Goal: Task Accomplishment & Management: Manage account settings

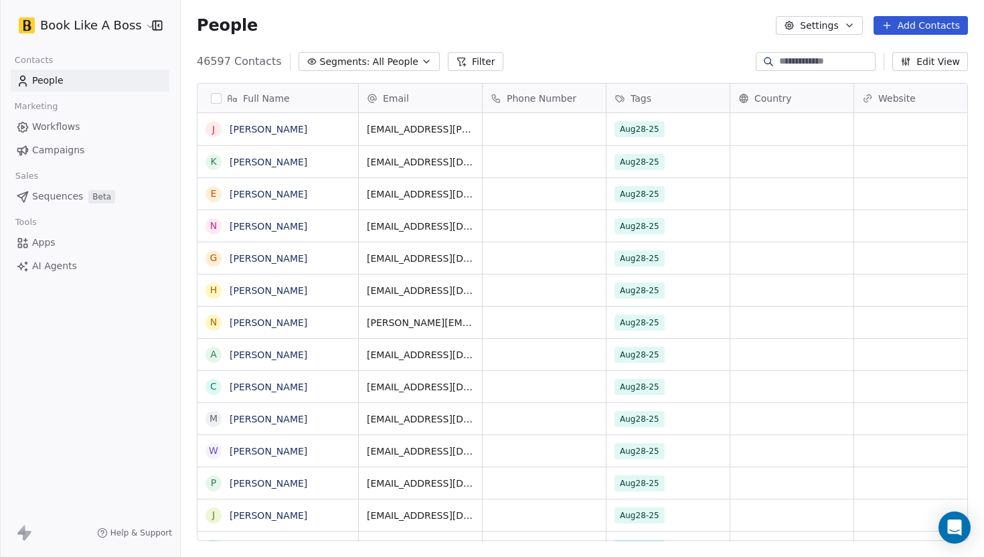
scroll to position [490, 803]
click at [918, 32] on button "Add Contacts" at bounding box center [921, 25] width 94 height 19
click at [884, 54] on span "Create new contact" at bounding box center [925, 55] width 92 height 14
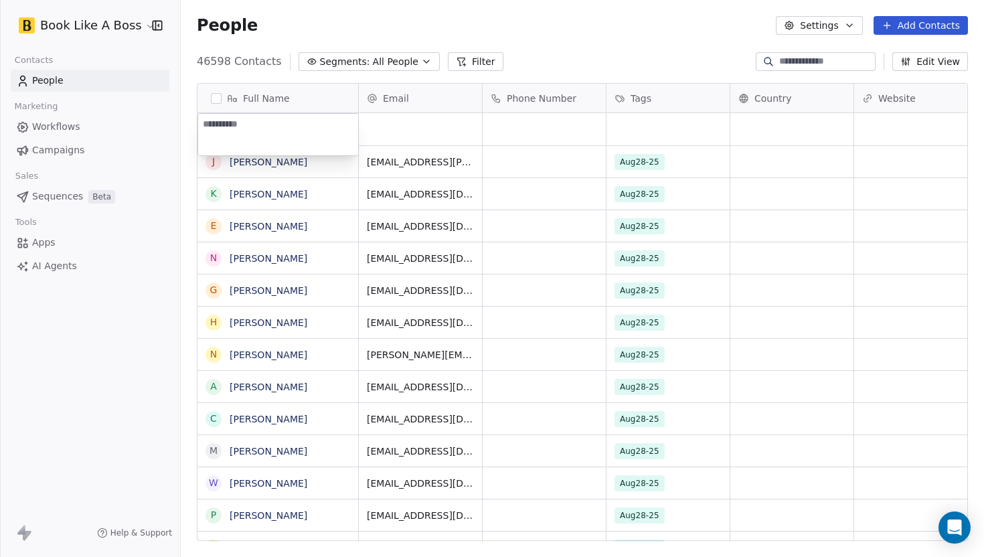
paste textarea "**********"
type textarea "**********"
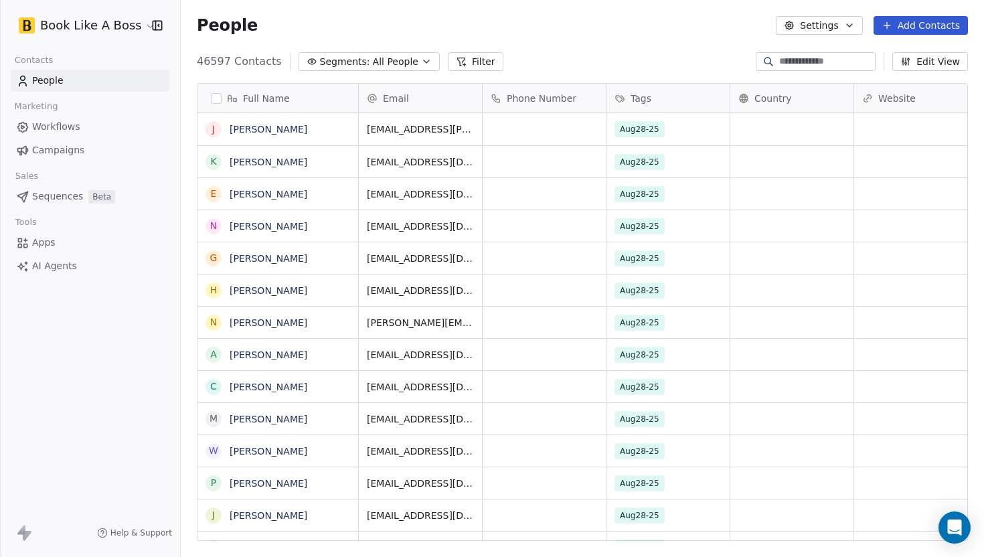
click at [283, 23] on html "Book Like A Boss Contacts People Marketing Workflows Campaigns Sales Sequences …" at bounding box center [492, 278] width 984 height 557
click at [798, 60] on input at bounding box center [826, 61] width 94 height 13
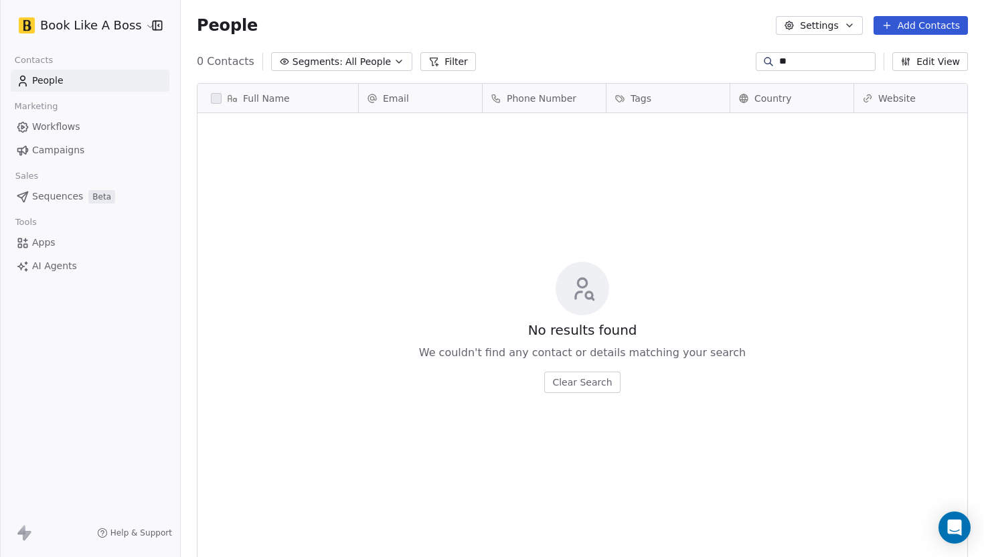
type input "*"
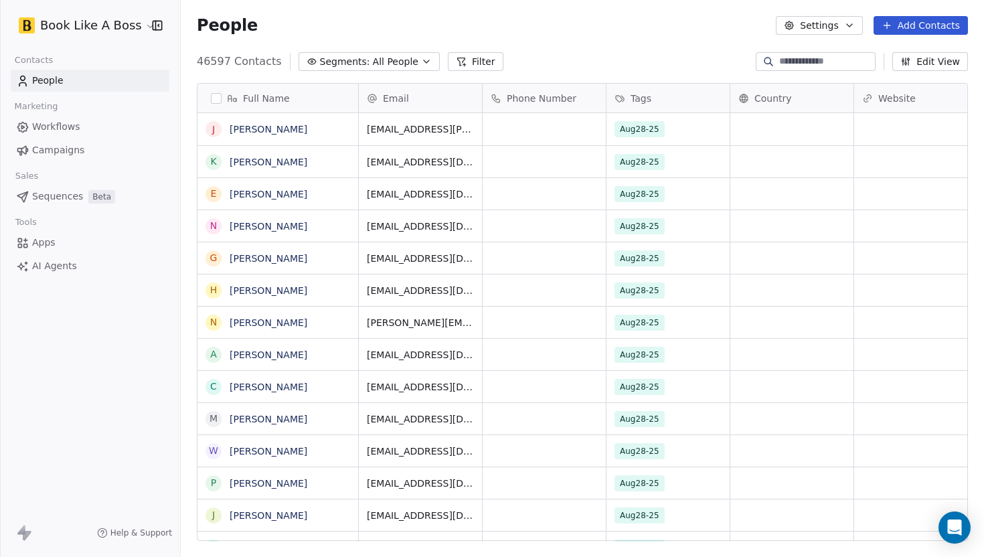
click at [884, 29] on icon at bounding box center [887, 25] width 11 height 11
click at [874, 55] on div "Create new contact" at bounding box center [917, 55] width 108 height 14
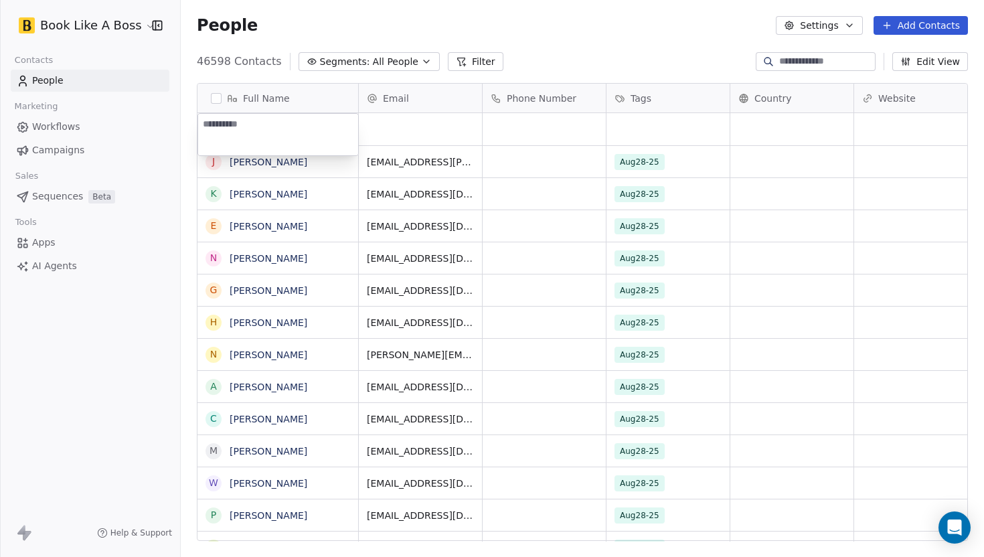
click at [286, 114] on textarea at bounding box center [278, 135] width 160 height 42
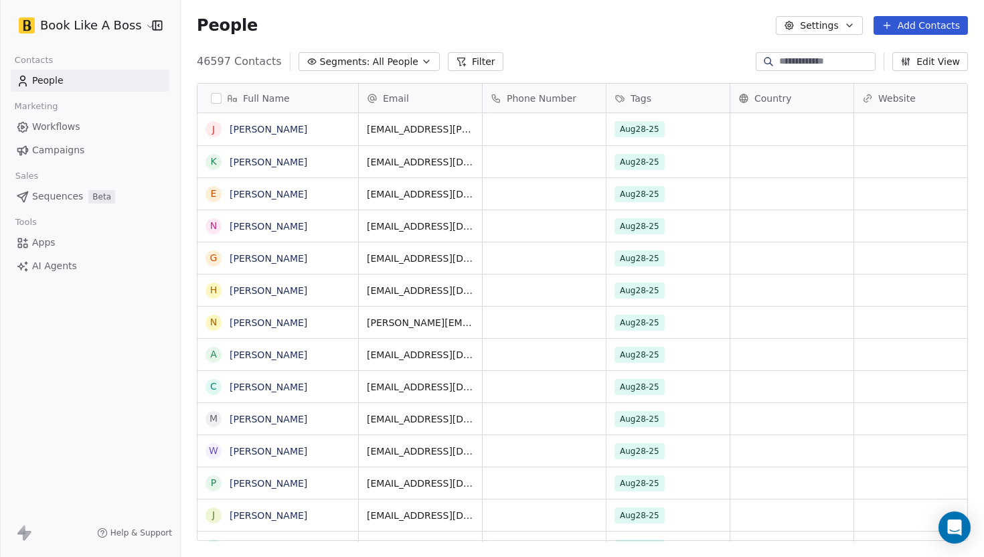
click at [370, 22] on html "Book Like A Boss Contacts People Marketing Workflows Campaigns Sales Sequences …" at bounding box center [492, 278] width 984 height 557
click at [884, 20] on icon at bounding box center [887, 25] width 11 height 11
click at [890, 46] on div "Create new contact" at bounding box center [917, 54] width 124 height 21
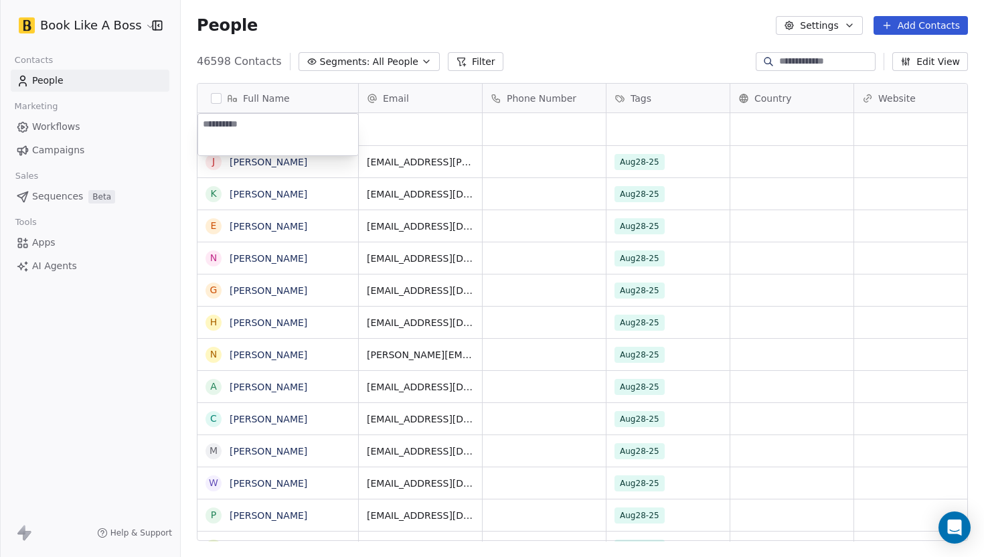
click at [316, 119] on textarea at bounding box center [278, 135] width 160 height 42
type textarea "**********"
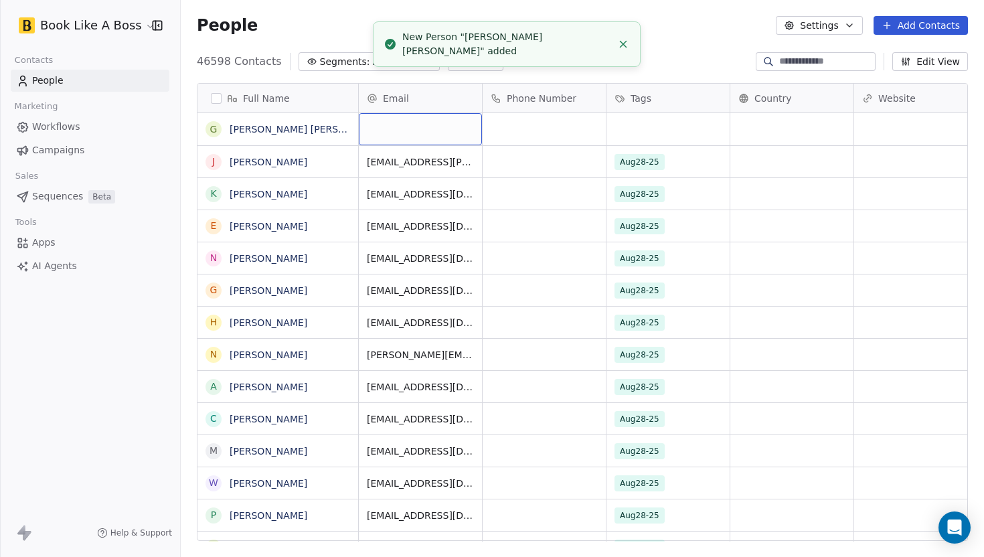
click at [387, 126] on div "grid" at bounding box center [420, 129] width 123 height 32
click at [408, 132] on div "grid" at bounding box center [420, 129] width 123 height 32
type input "**********"
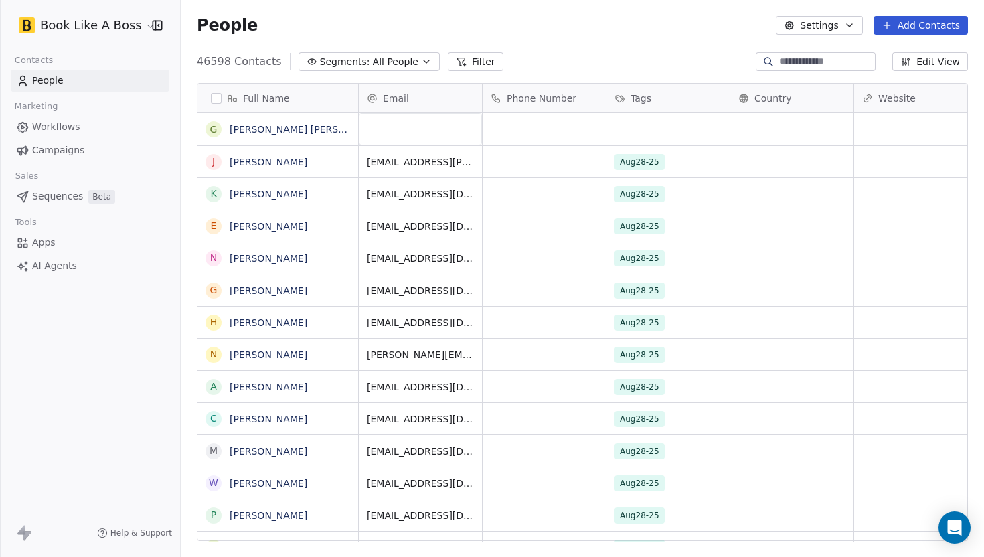
click at [806, 64] on input at bounding box center [826, 61] width 94 height 13
paste input "**********"
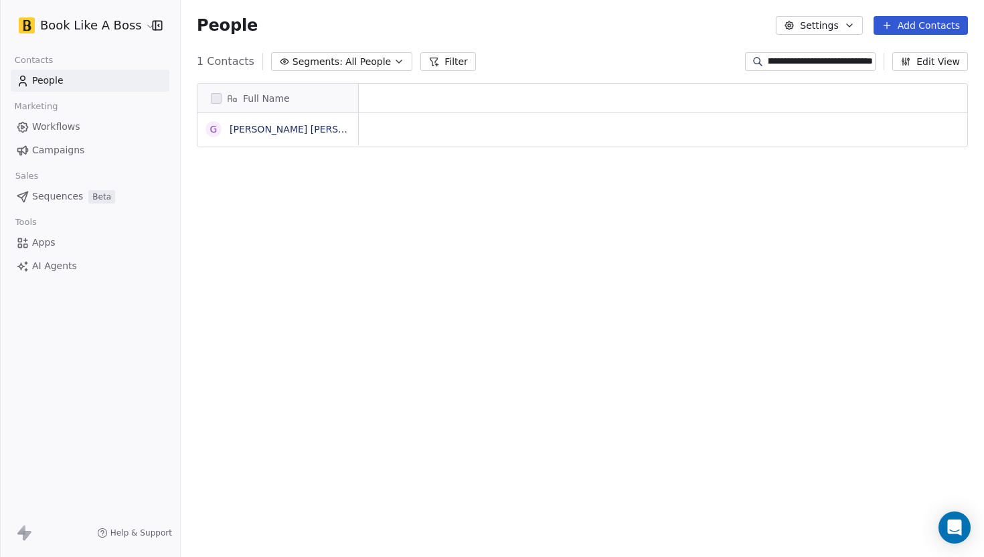
scroll to position [490, 803]
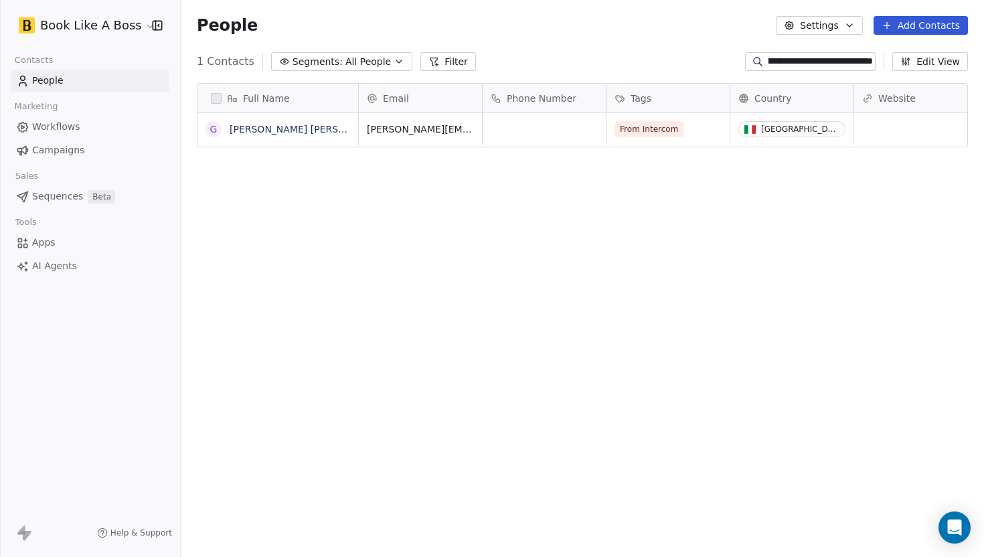
type input "**********"
click at [645, 102] on span "Tags" at bounding box center [641, 98] width 21 height 13
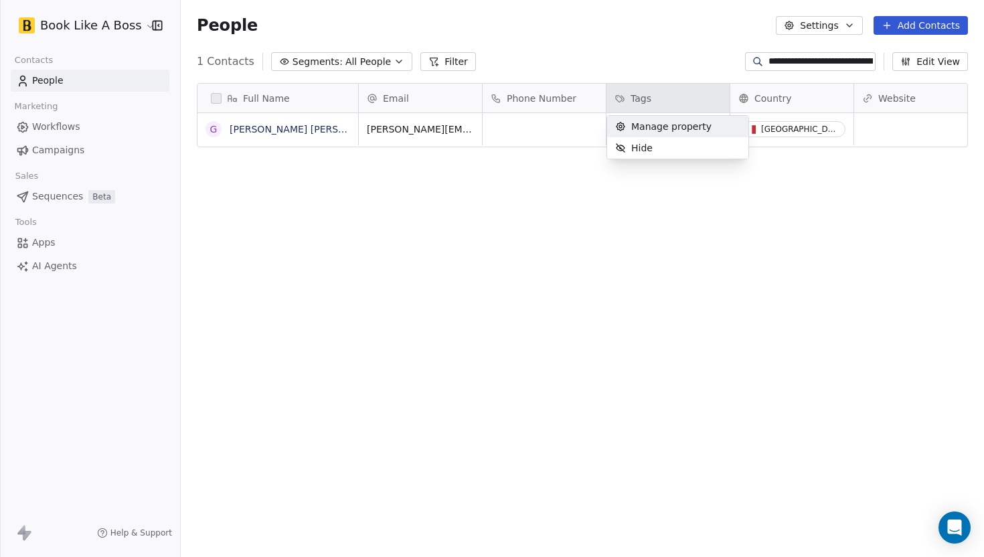
click at [651, 130] on span "Manage property" at bounding box center [671, 126] width 80 height 13
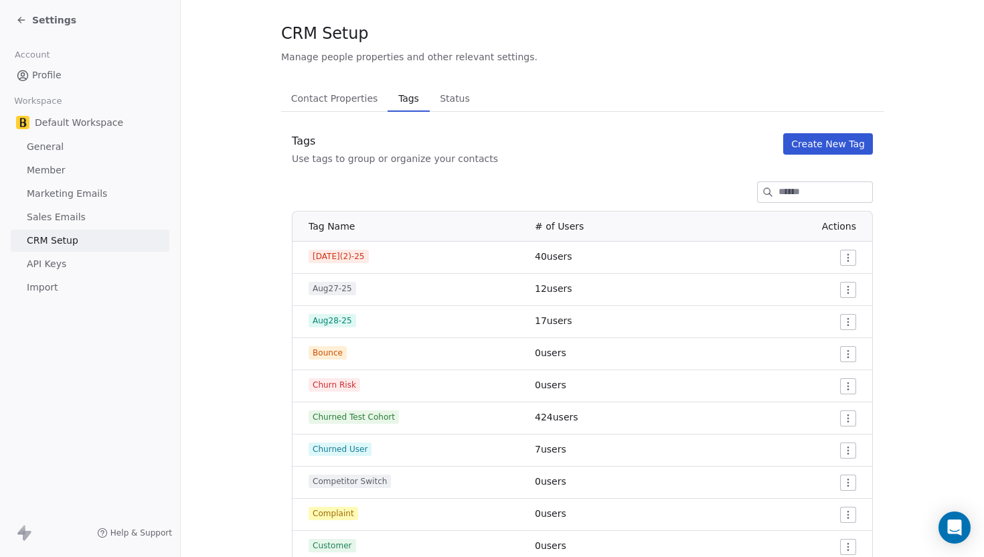
scroll to position [21, 0]
click at [803, 139] on button "Create New Tag" at bounding box center [828, 143] width 90 height 21
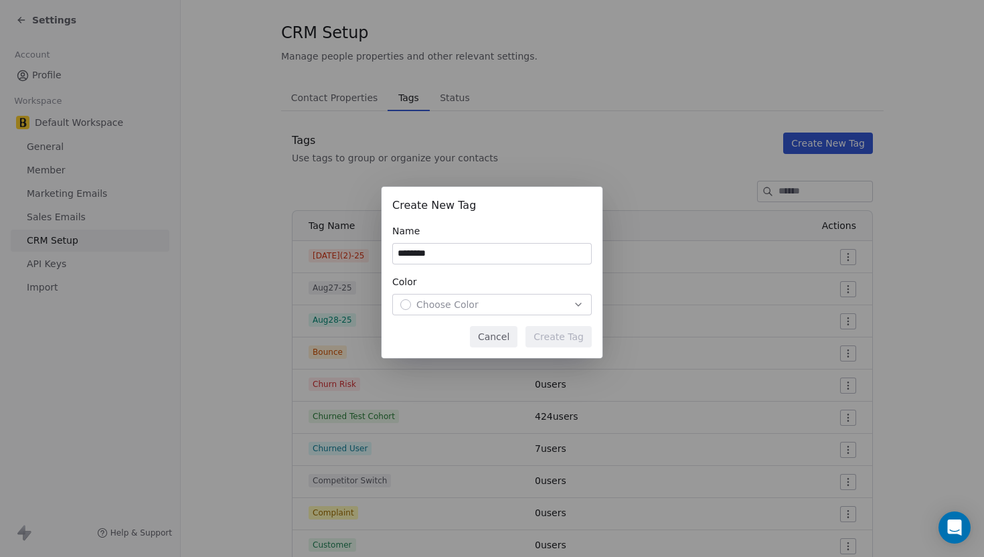
type input "********"
click at [501, 313] on button "Choose Color" at bounding box center [492, 304] width 200 height 21
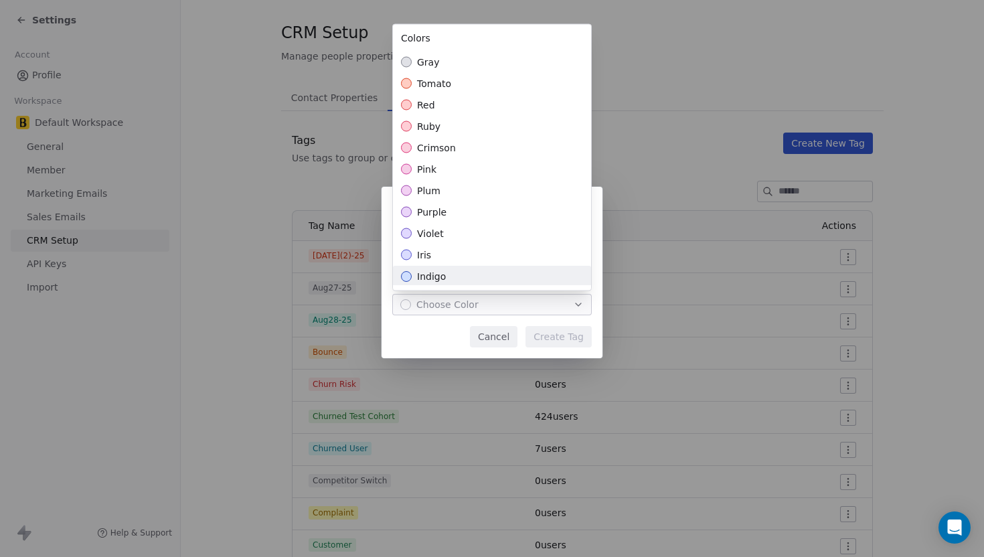
click at [498, 277] on div "indigo" at bounding box center [492, 276] width 198 height 21
click at [546, 331] on div "Create New Tag Name ******** Color indigo Cancel Create Tag" at bounding box center [492, 278] width 984 height 226
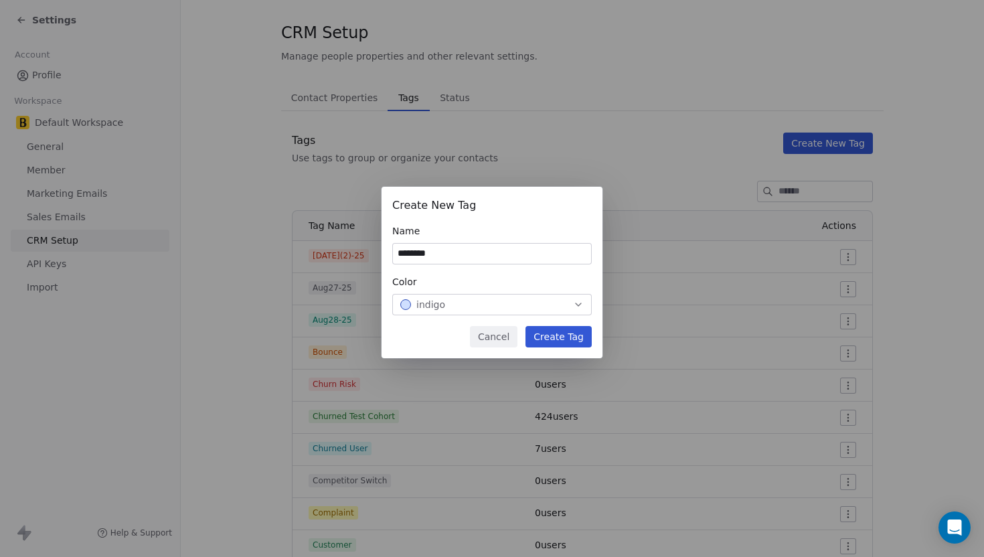
click at [546, 331] on button "Create Tag" at bounding box center [559, 336] width 66 height 21
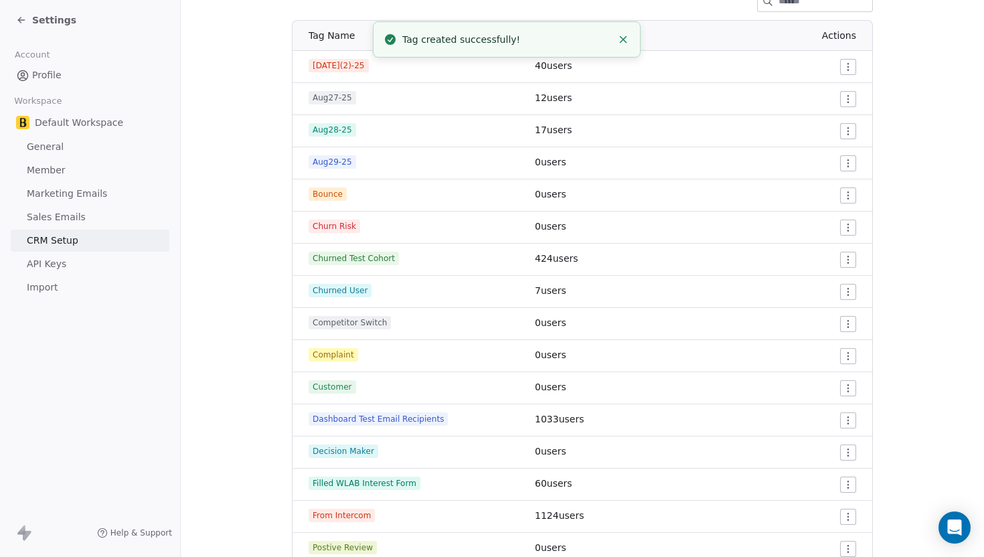
scroll to position [0, 0]
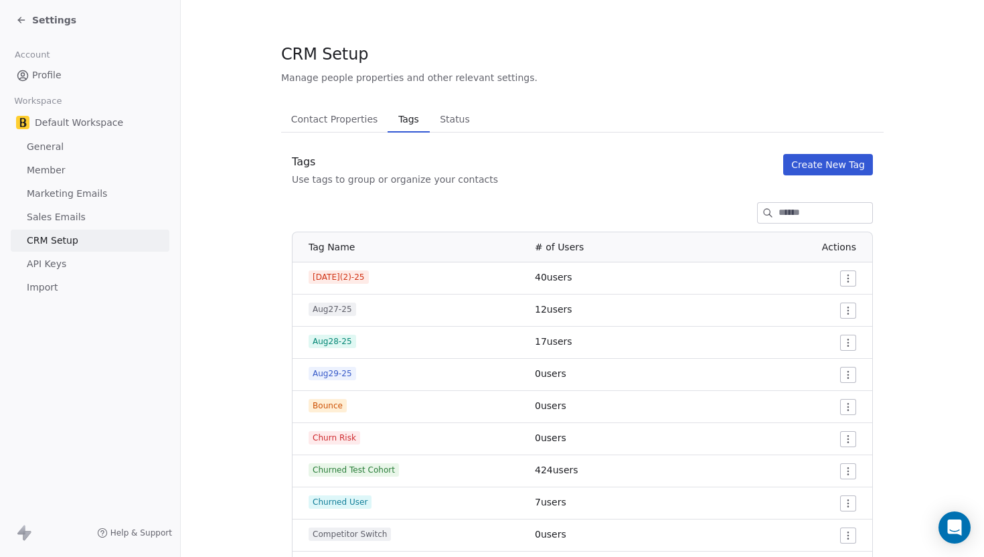
click at [358, 131] on button "Contact Properties Contact Properties" at bounding box center [334, 119] width 106 height 27
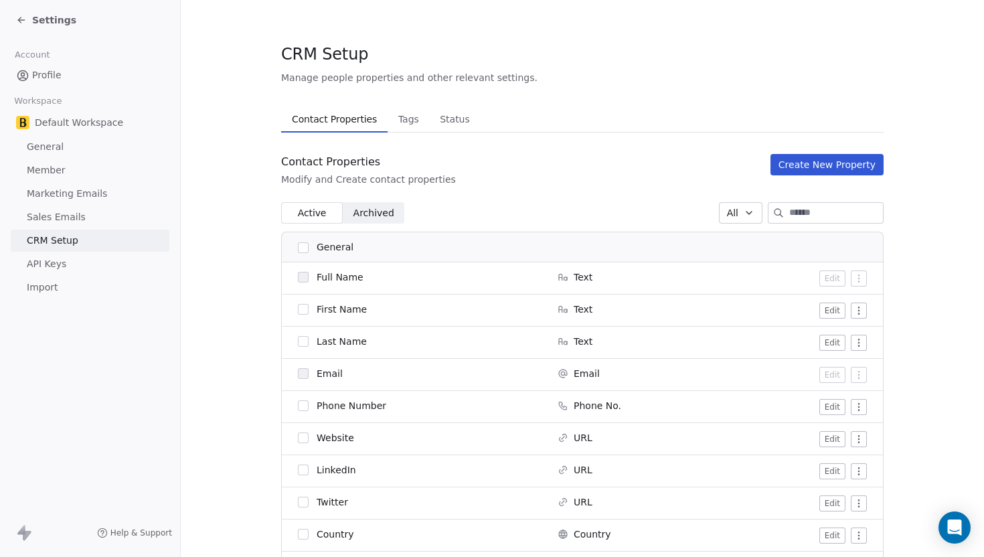
click at [358, 128] on span "Contact Properties" at bounding box center [335, 119] width 96 height 19
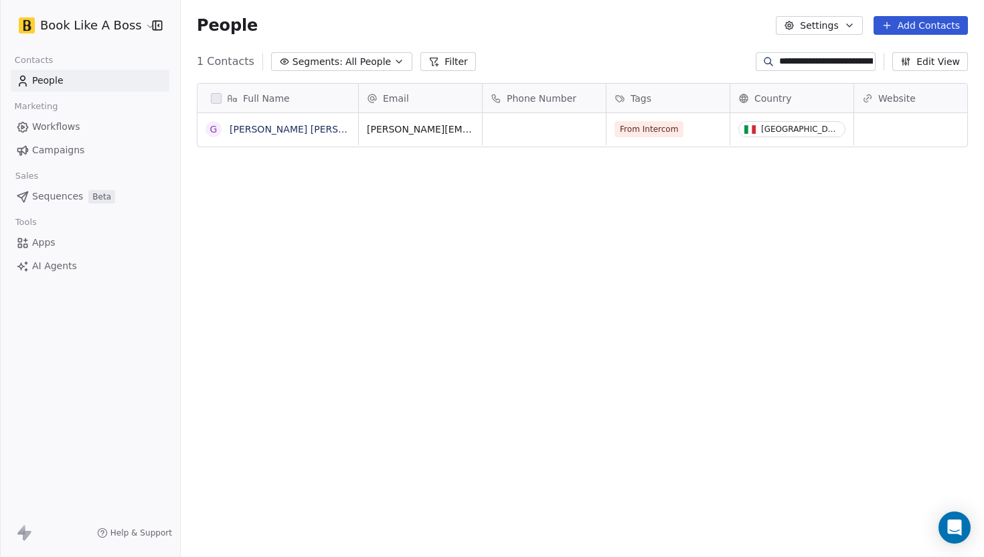
scroll to position [490, 803]
click at [633, 95] on span "Tags" at bounding box center [641, 98] width 21 height 13
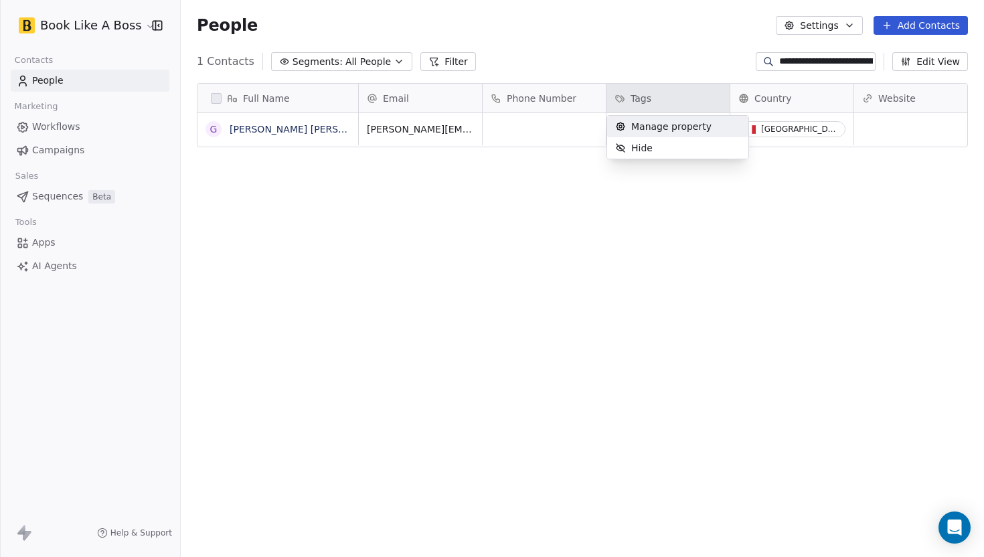
click at [582, 130] on html "**********" at bounding box center [492, 278] width 984 height 557
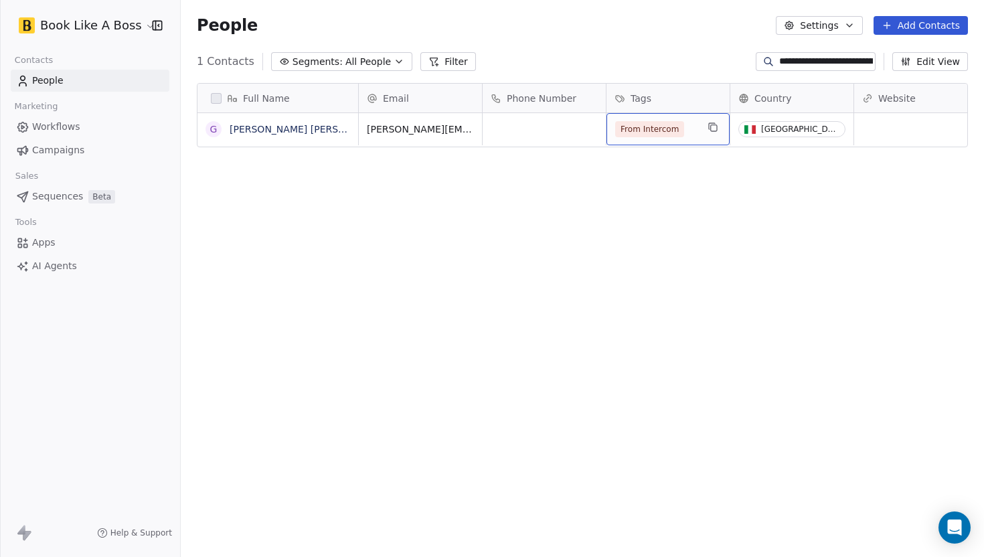
click at [702, 129] on div "From Intercom" at bounding box center [668, 129] width 123 height 32
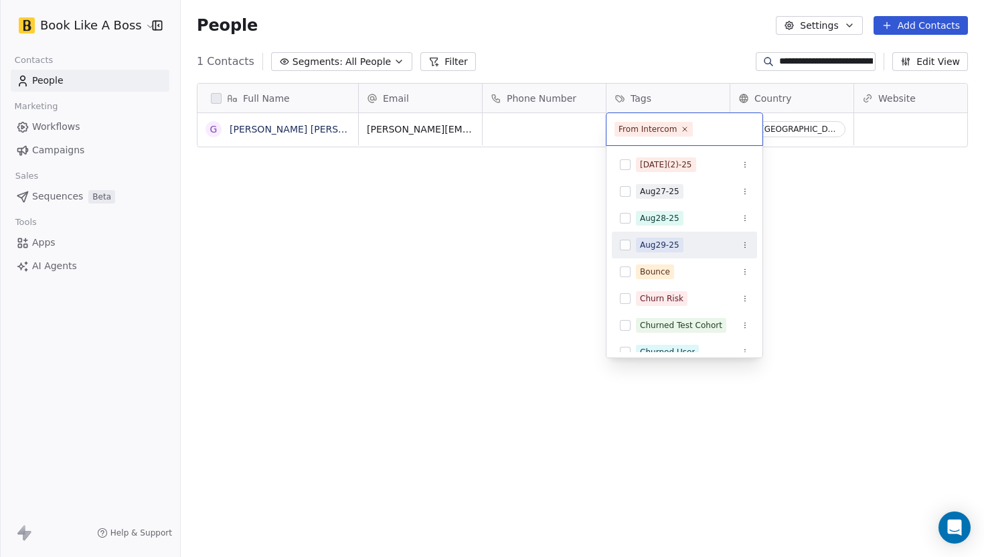
click at [624, 244] on button "Suggestions" at bounding box center [625, 245] width 11 height 11
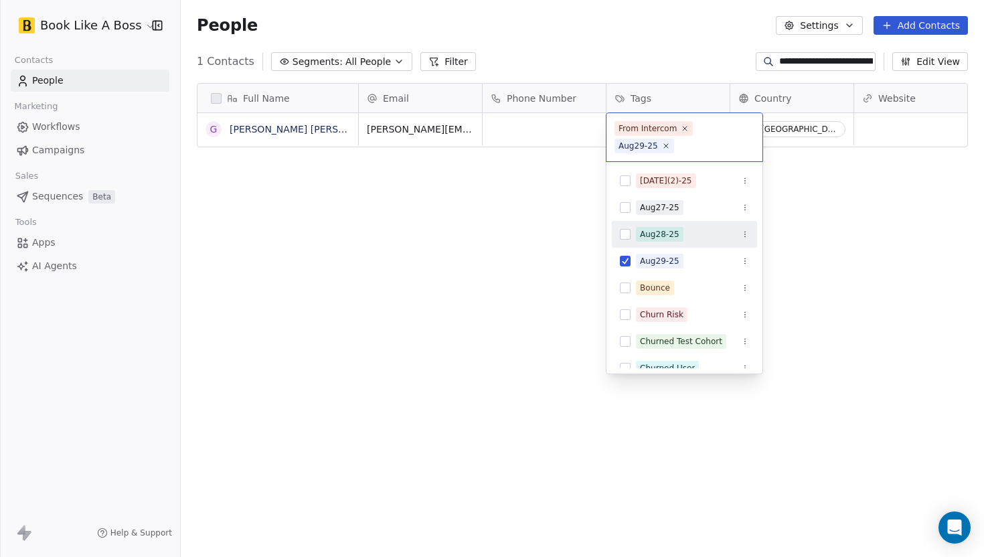
click at [507, 221] on html "**********" at bounding box center [492, 278] width 984 height 557
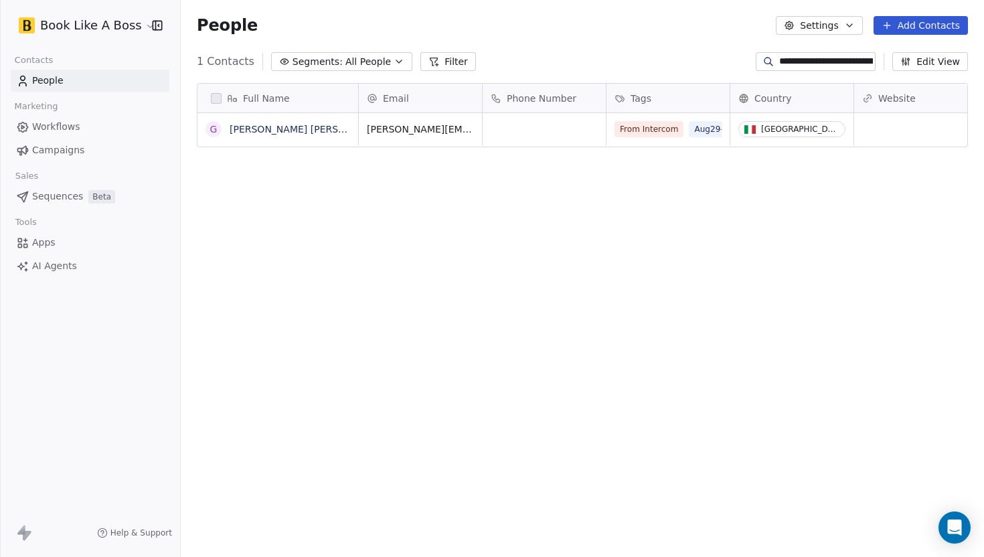
click at [687, 44] on div "People Settings Add Contacts" at bounding box center [582, 25] width 803 height 51
click at [793, 64] on input "**********" at bounding box center [826, 61] width 94 height 13
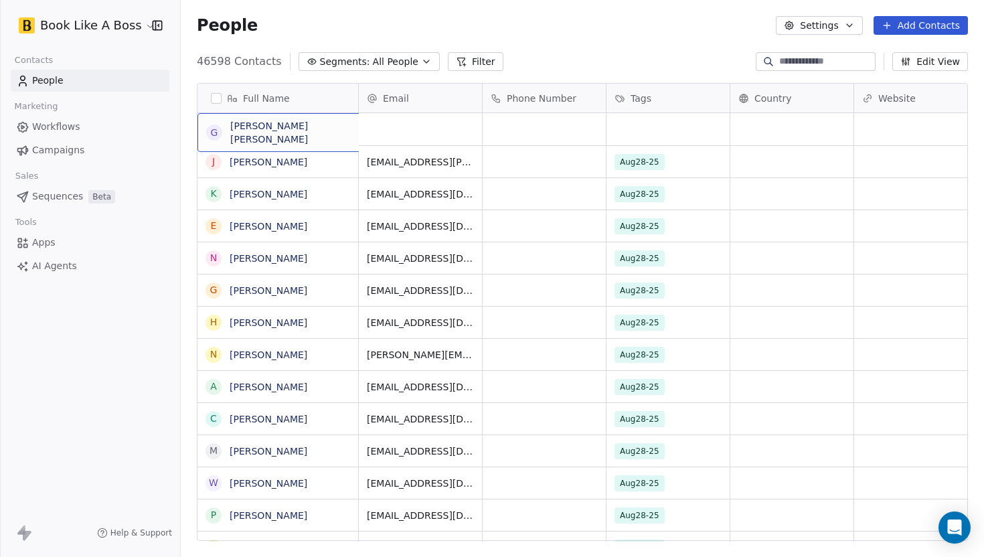
click at [311, 117] on div "G Giovanni Luigi Molinari" at bounding box center [298, 132] width 201 height 39
click at [467, 23] on html "Book Like A Boss Contacts People Marketing Workflows Campaigns Sales Sequences …" at bounding box center [492, 278] width 984 height 557
click at [216, 127] on button "grid" at bounding box center [213, 129] width 11 height 11
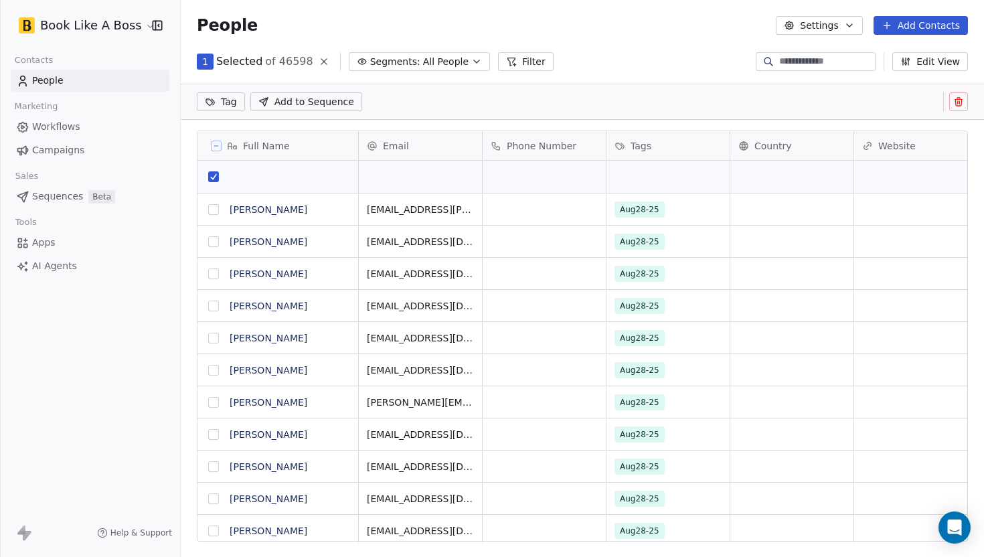
scroll to position [443, 803]
click at [953, 98] on button at bounding box center [958, 101] width 19 height 19
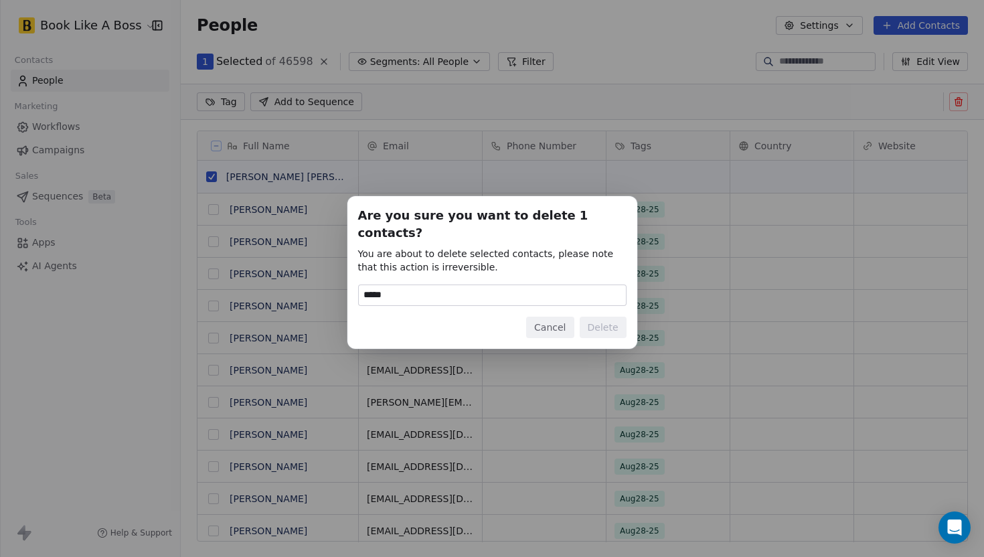
type input "******"
click at [604, 317] on button "Delete" at bounding box center [603, 327] width 47 height 21
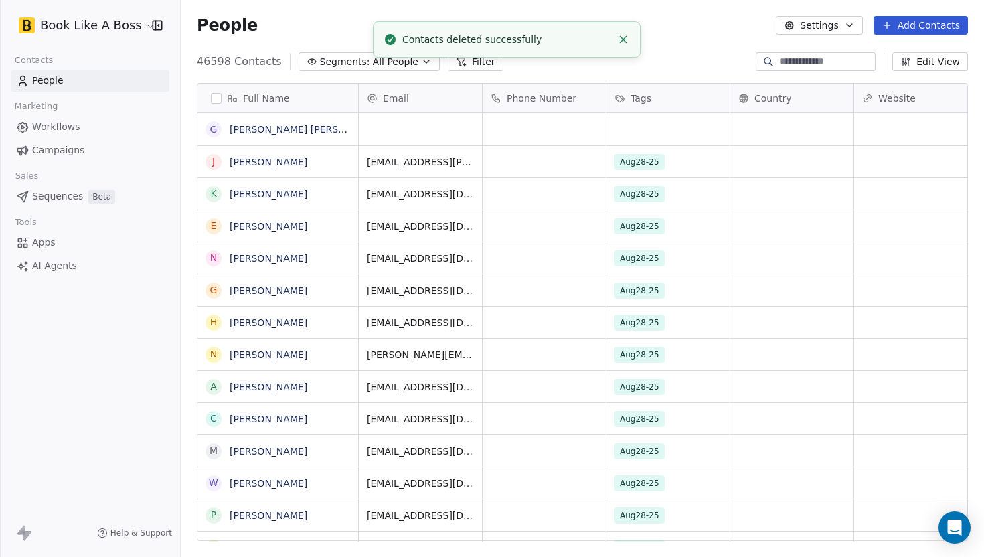
scroll to position [490, 803]
click at [788, 64] on input at bounding box center [826, 61] width 94 height 13
paste input "**********"
type input "**********"
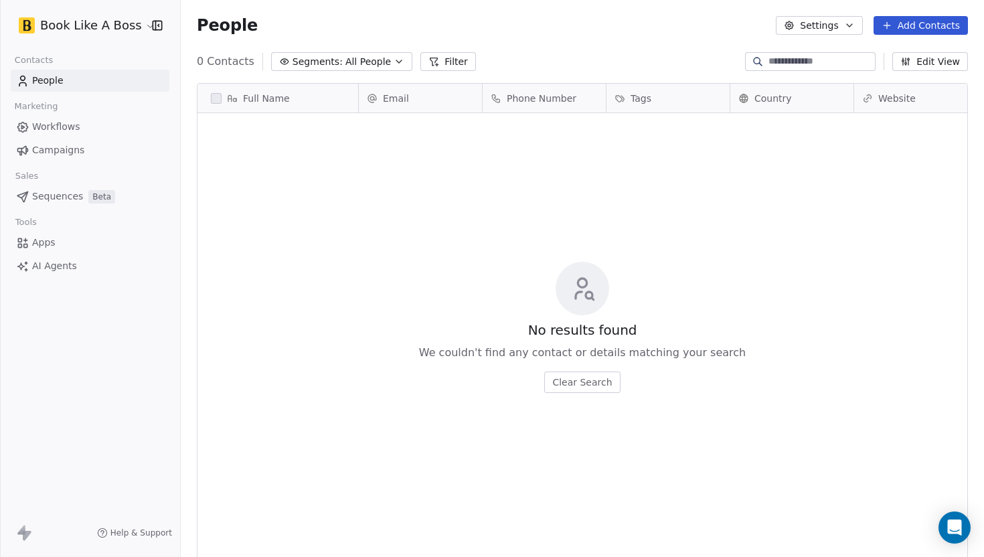
scroll to position [0, 0]
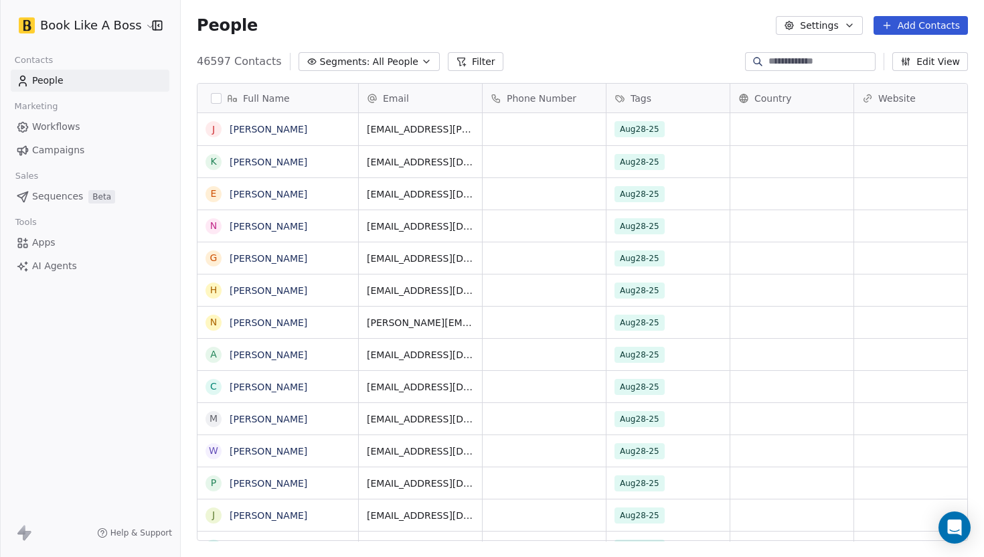
click at [899, 28] on button "Add Contacts" at bounding box center [921, 25] width 94 height 19
click at [892, 54] on span "Create new contact" at bounding box center [925, 55] width 92 height 14
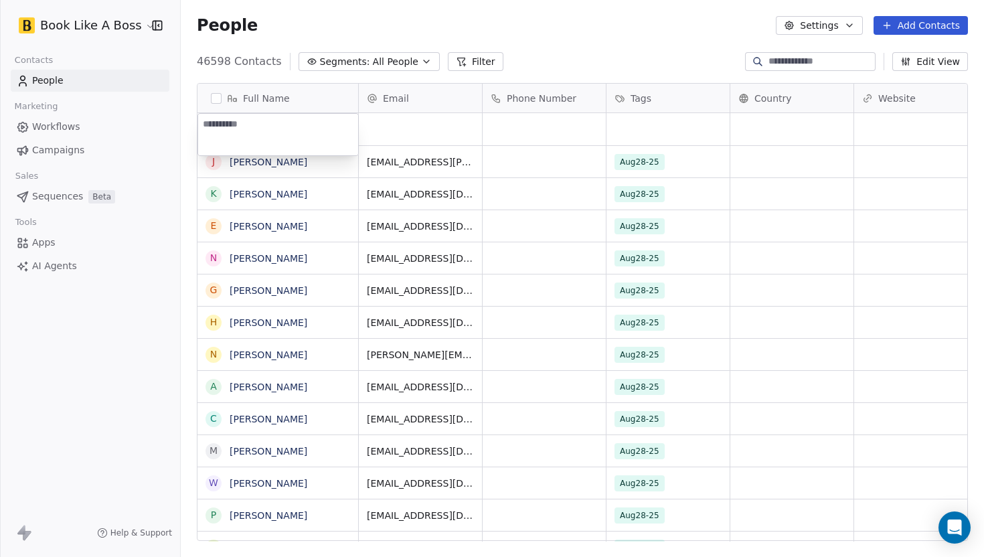
type textarea "**********"
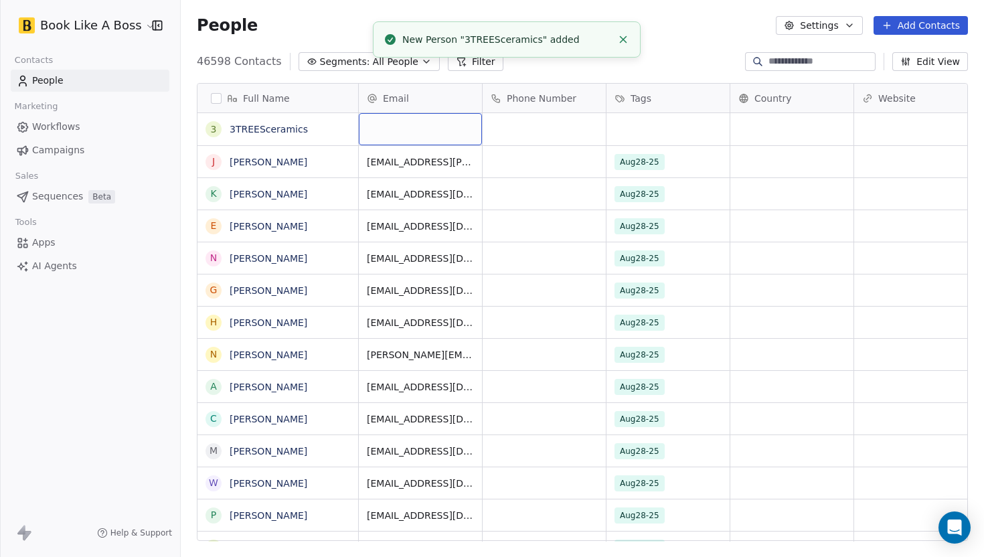
click at [391, 139] on div "grid" at bounding box center [420, 129] width 123 height 32
type input "**********"
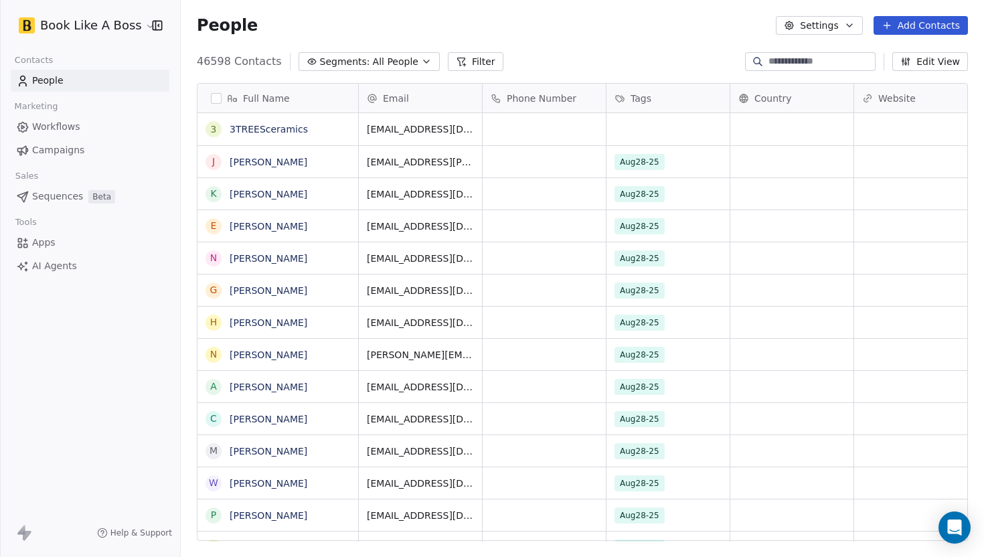
click at [637, 102] on span "Tags" at bounding box center [641, 98] width 21 height 13
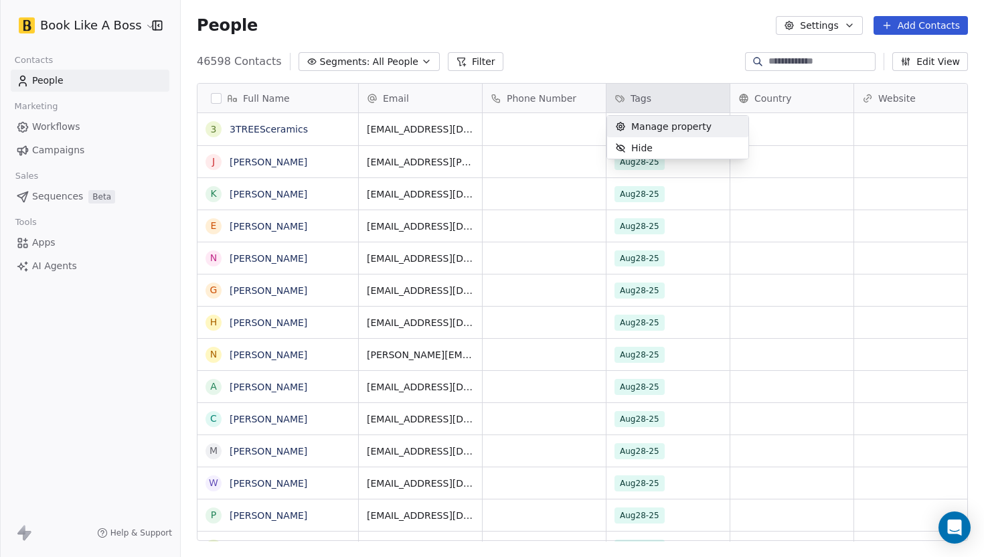
click at [589, 131] on html "Book Like A Boss Contacts People Marketing Workflows Campaigns Sales Sequences …" at bounding box center [492, 278] width 984 height 557
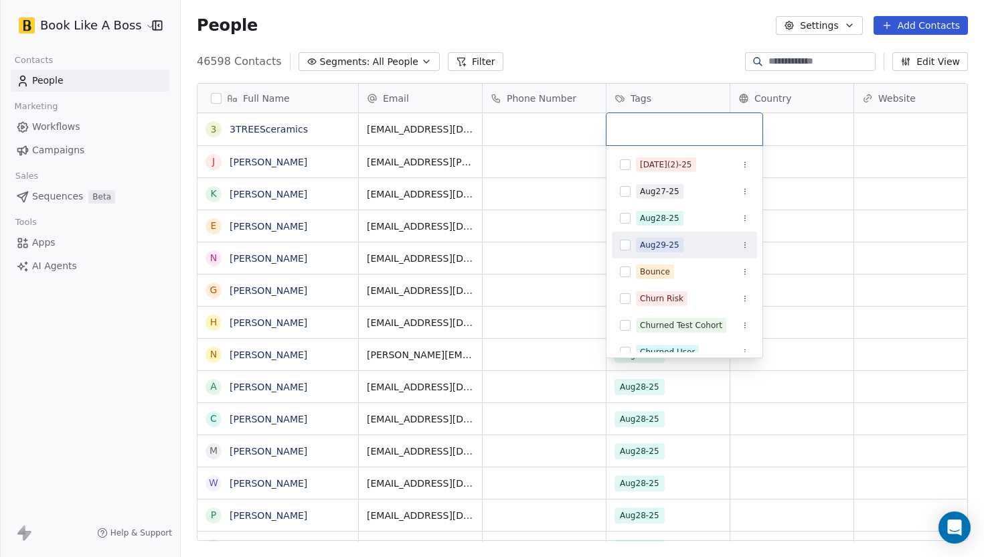
click at [624, 244] on button "Suggestions" at bounding box center [625, 245] width 11 height 11
click at [682, 76] on html "Book Like A Boss Contacts People Marketing Workflows Campaigns Sales Sequences …" at bounding box center [492, 278] width 984 height 557
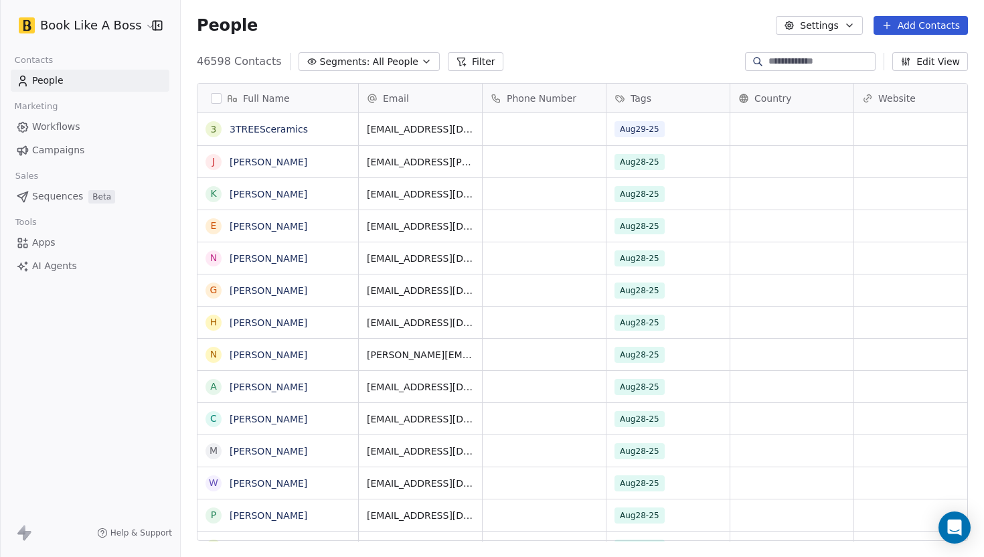
click at [903, 29] on button "Add Contacts" at bounding box center [921, 25] width 94 height 19
click at [897, 76] on span "Import from CSV" at bounding box center [918, 76] width 78 height 14
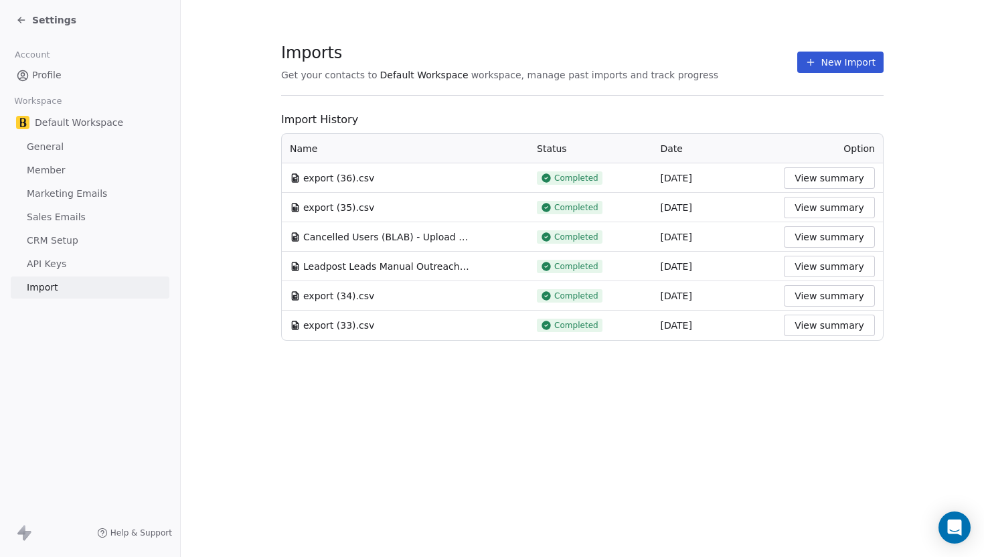
click at [807, 66] on button "New Import" at bounding box center [840, 62] width 86 height 21
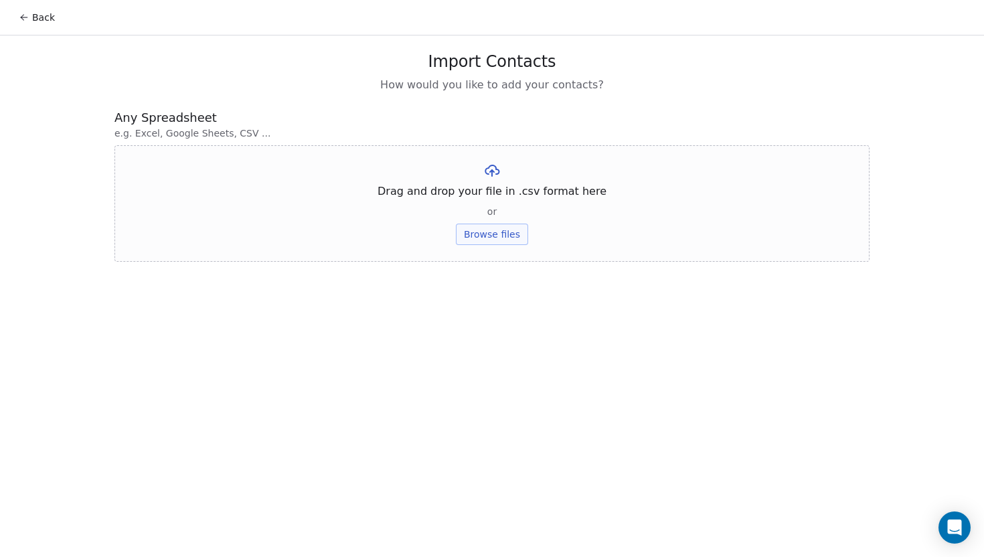
click at [465, 236] on button "Browse files" at bounding box center [492, 234] width 72 height 21
click at [502, 208] on div "export (37).csv Upload" at bounding box center [491, 184] width 755 height 79
click at [502, 207] on button "Upload" at bounding box center [491, 196] width 49 height 21
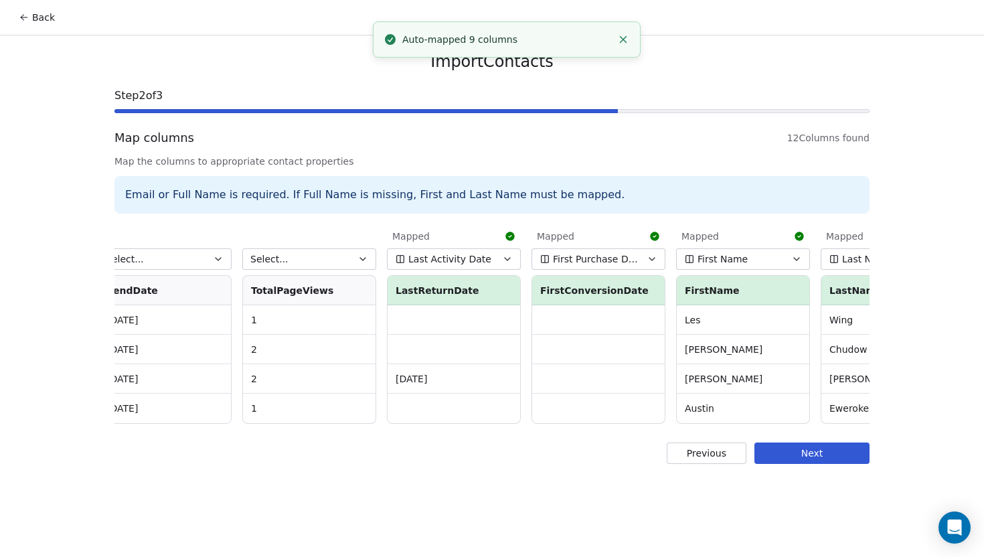
scroll to position [0, 218]
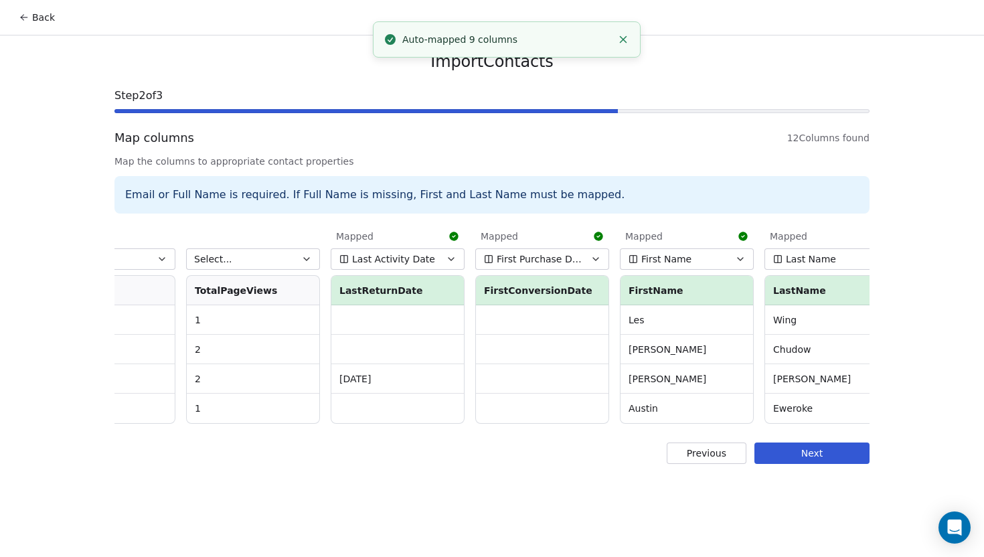
click at [447, 258] on icon "button" at bounding box center [451, 259] width 11 height 11
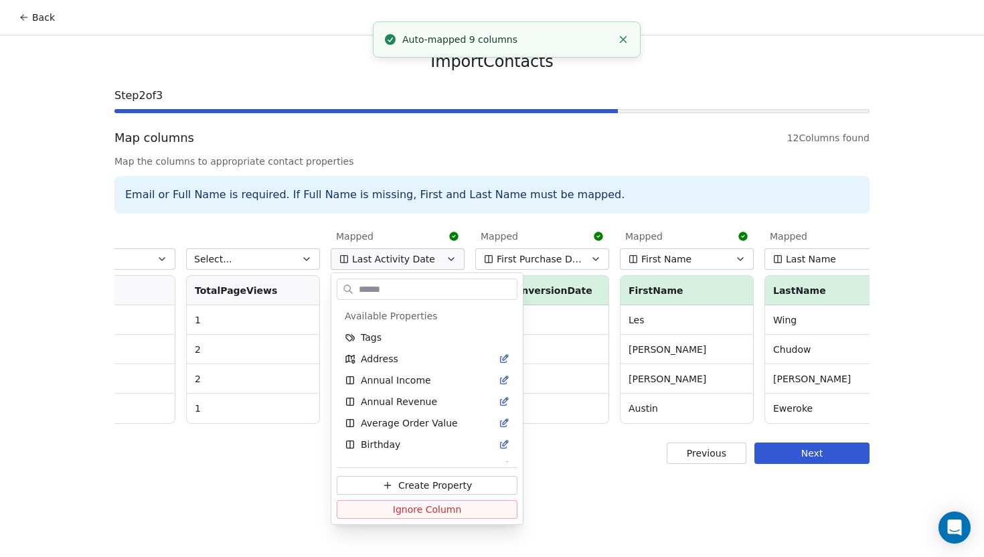
scroll to position [379, 0]
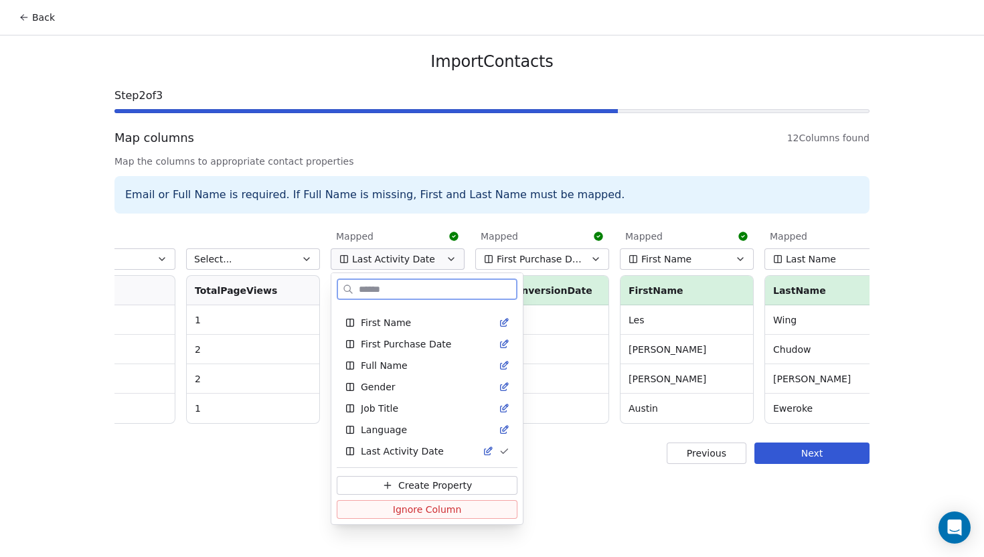
click at [429, 509] on span "Ignore Column" at bounding box center [427, 509] width 69 height 13
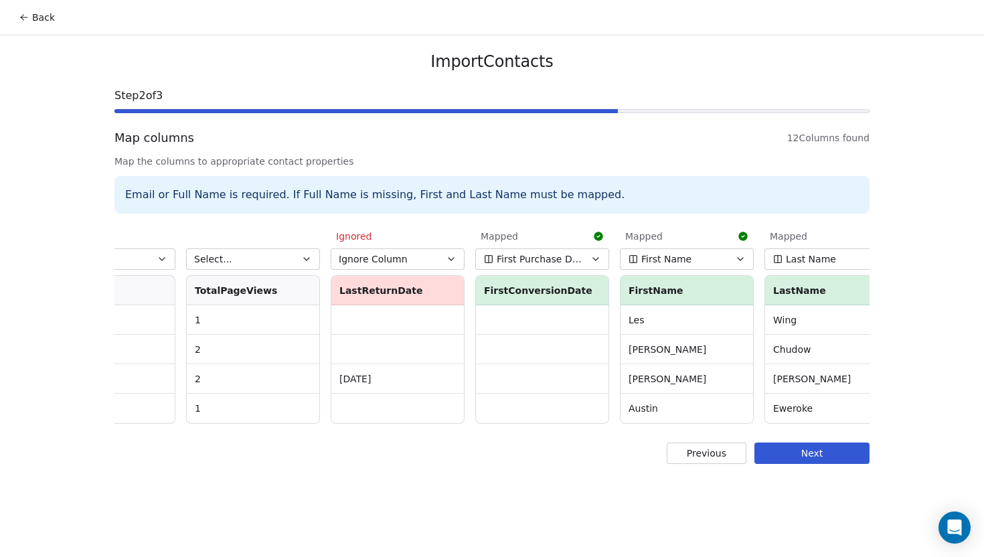
click at [510, 259] on span "First Purchase Date" at bounding box center [540, 258] width 87 height 13
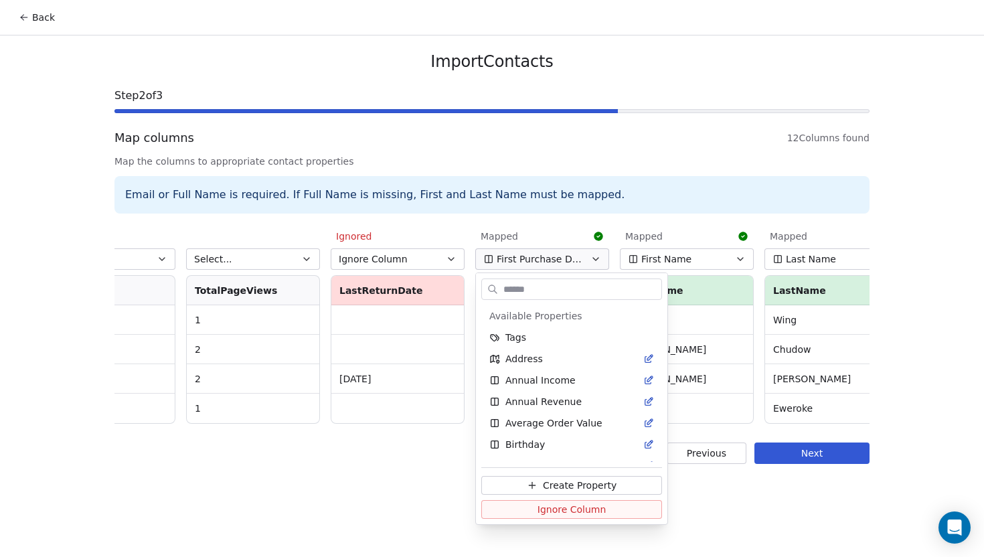
scroll to position [272, 0]
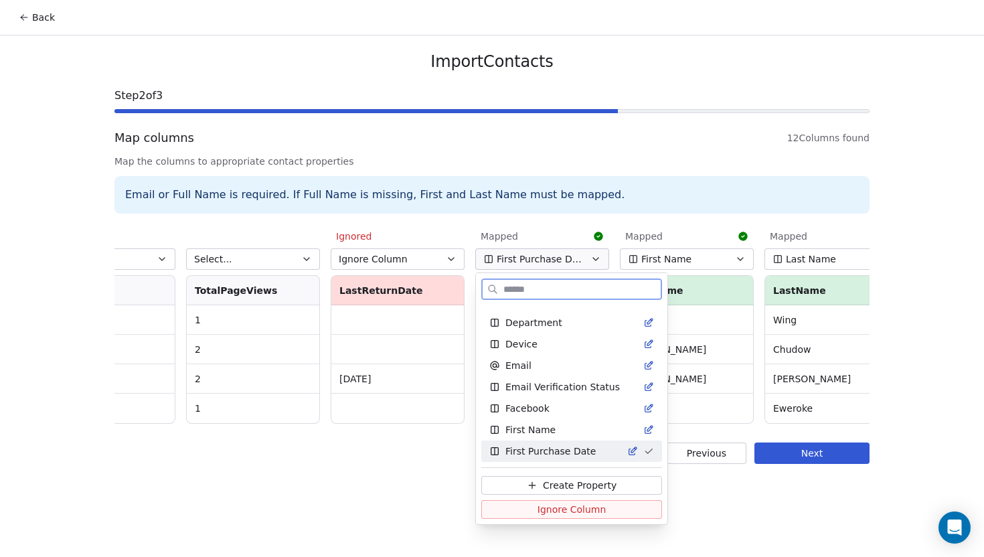
click at [531, 508] on button "Ignore Column" at bounding box center [571, 509] width 181 height 19
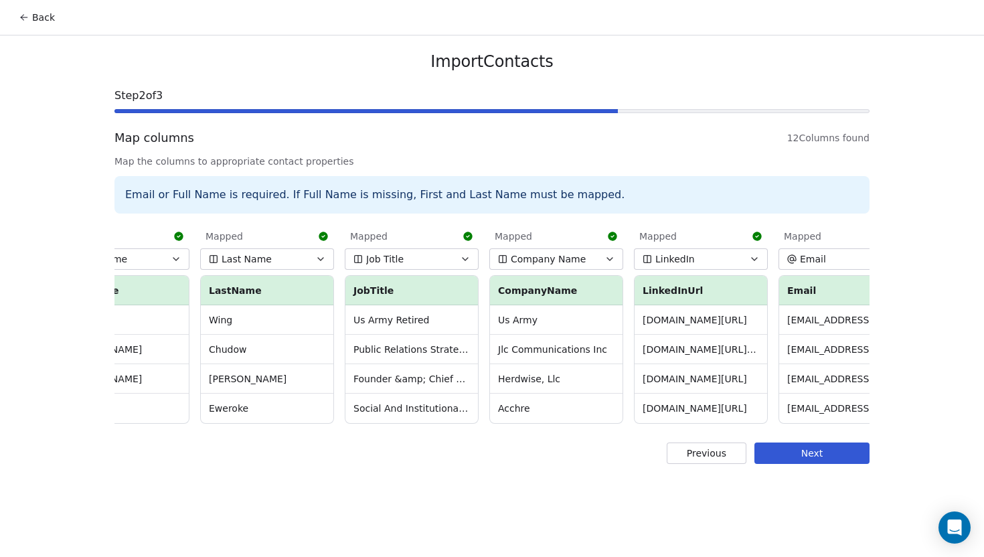
scroll to position [0, 795]
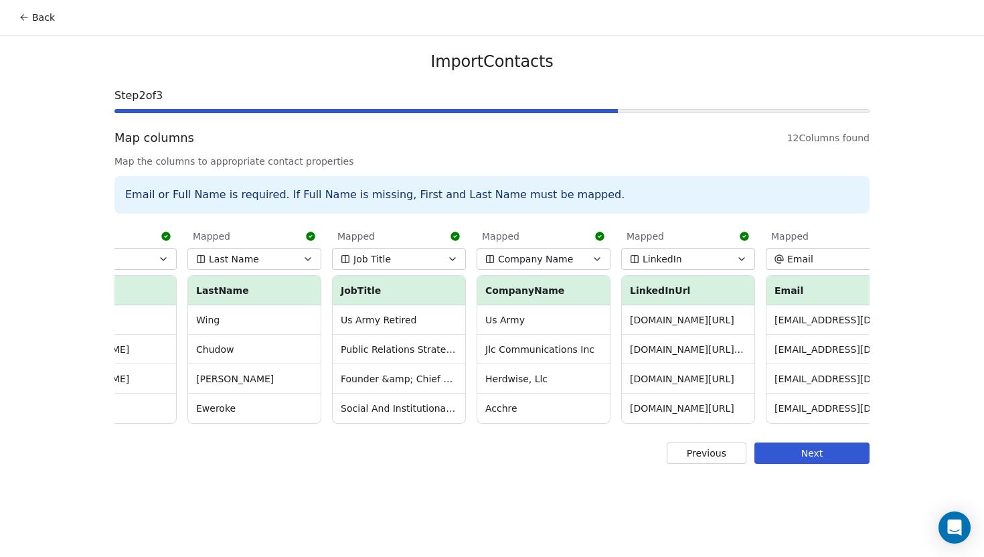
click at [691, 260] on button "LinkedIn" at bounding box center [688, 258] width 134 height 21
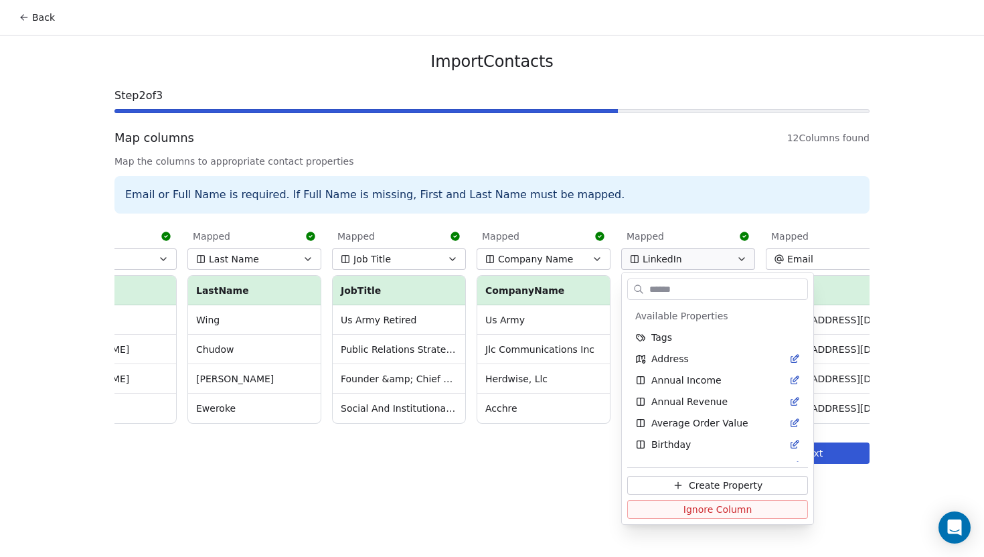
scroll to position [465, 0]
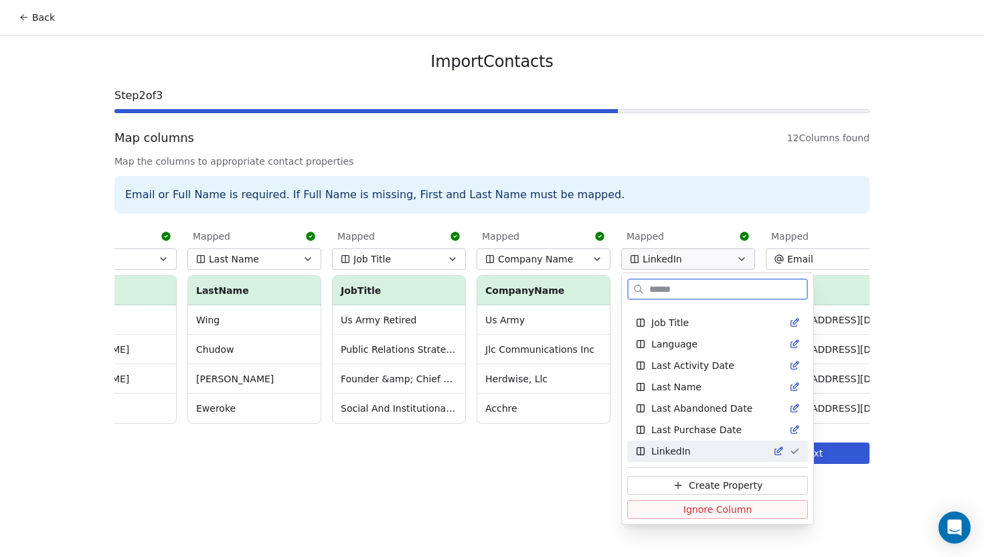
click at [700, 512] on span "Ignore Column" at bounding box center [718, 509] width 69 height 13
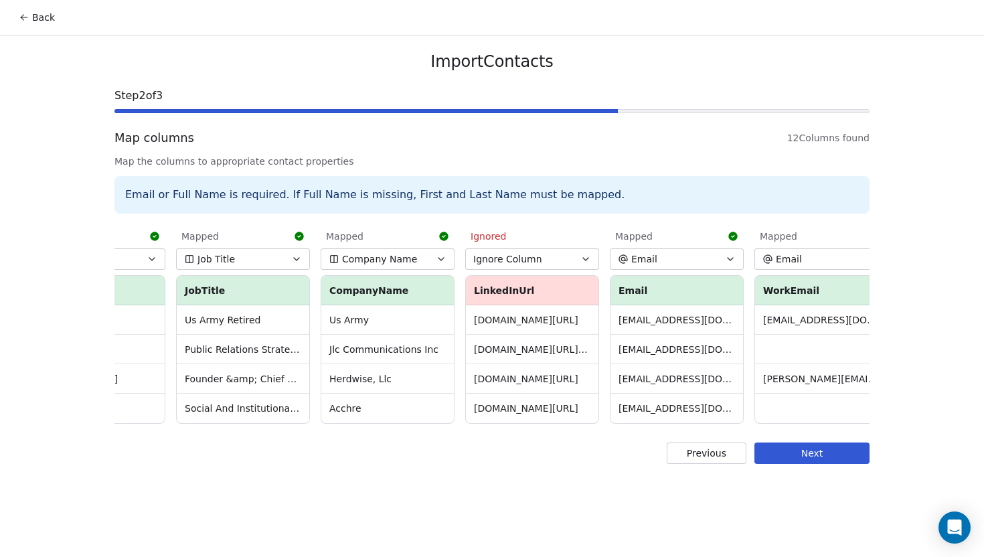
scroll to position [0, 970]
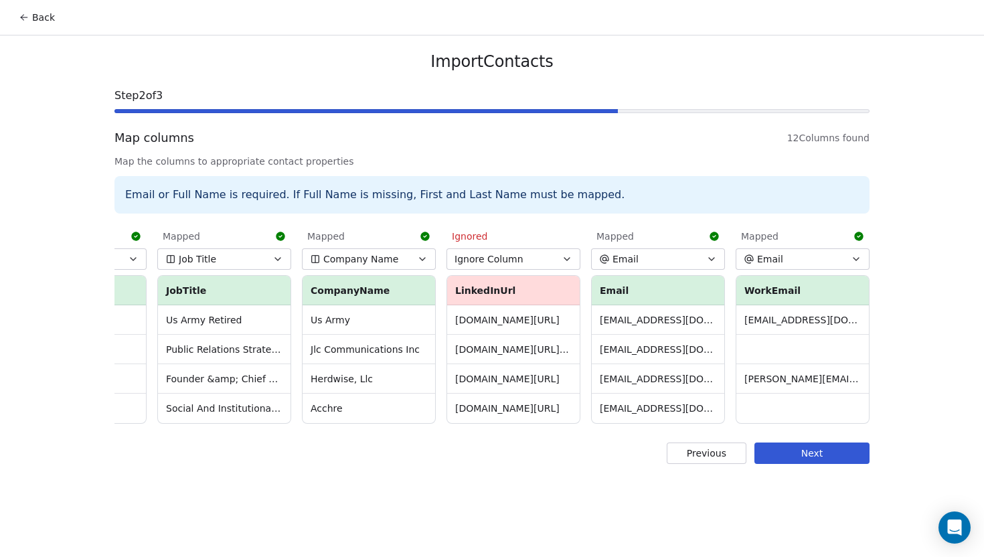
click at [698, 459] on button "Previous" at bounding box center [707, 453] width 80 height 21
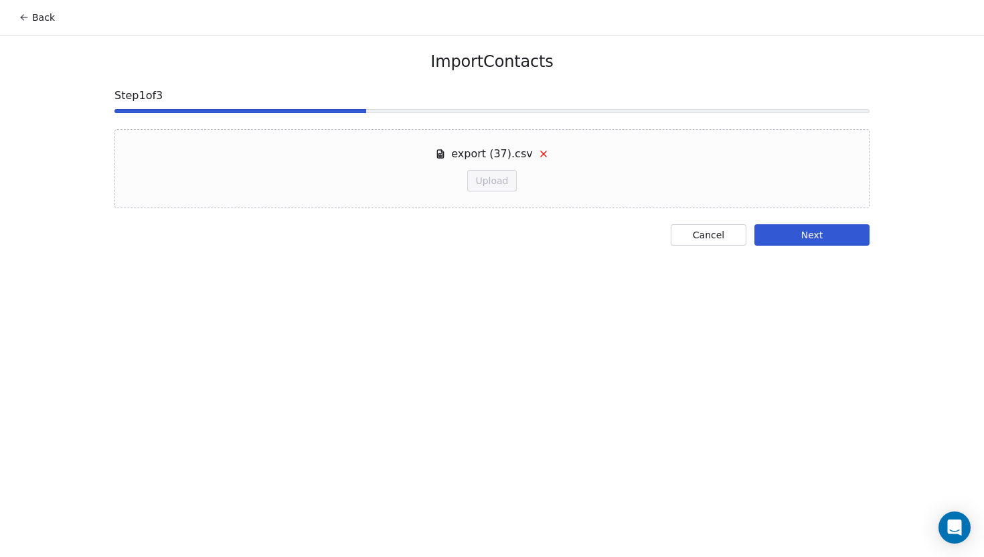
click at [542, 157] on icon at bounding box center [543, 154] width 11 height 11
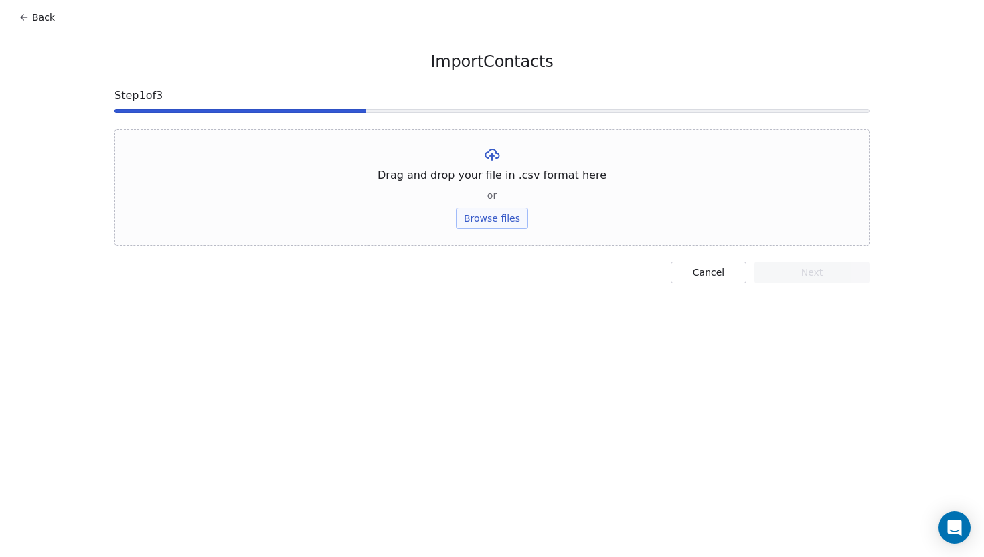
click at [500, 220] on button "Browse files" at bounding box center [492, 218] width 72 height 21
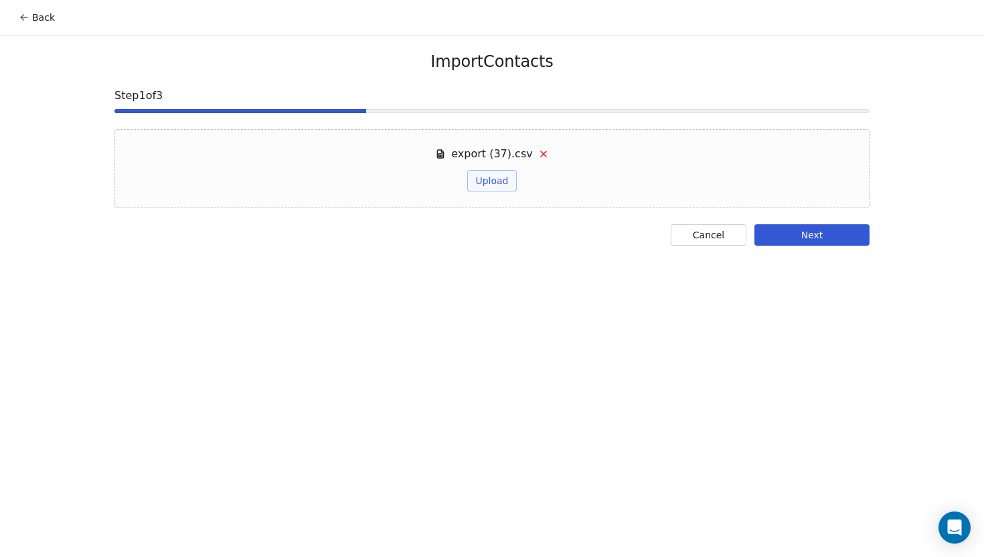
click at [812, 237] on button "Next" at bounding box center [812, 234] width 115 height 21
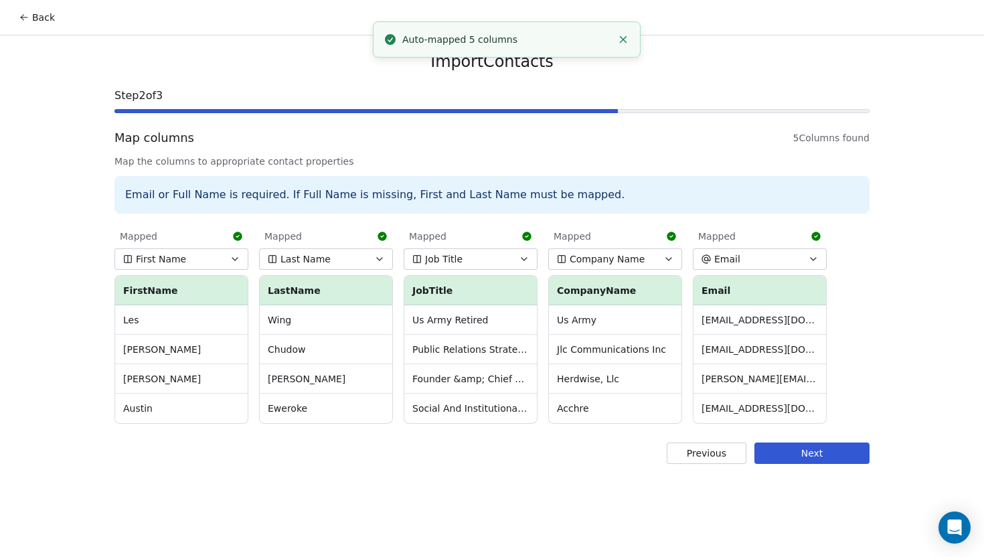
click at [820, 447] on button "Next" at bounding box center [812, 453] width 115 height 21
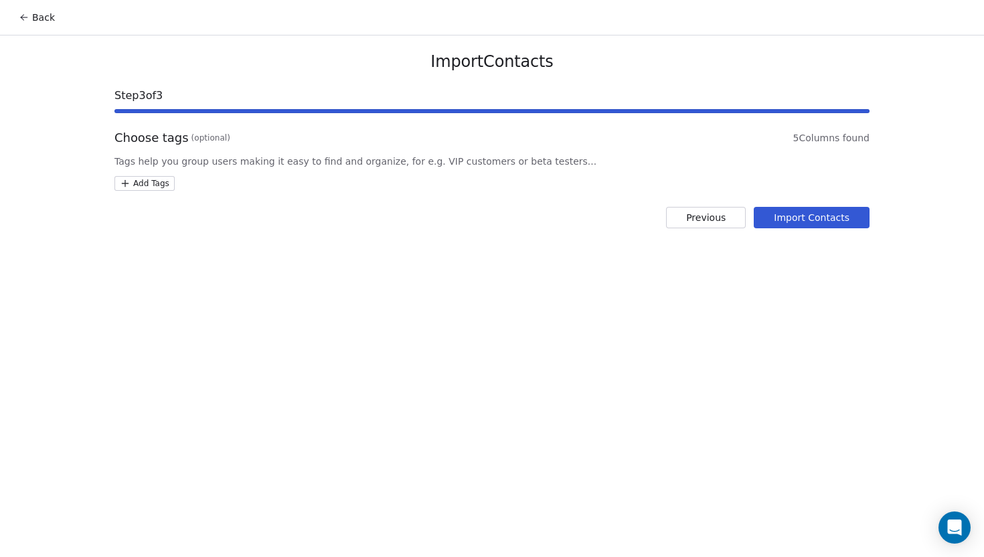
click at [159, 185] on html "Back Import Contacts Step 3 of 3 Choose tags (optional) 5 Columns found Tags he…" at bounding box center [492, 278] width 984 height 557
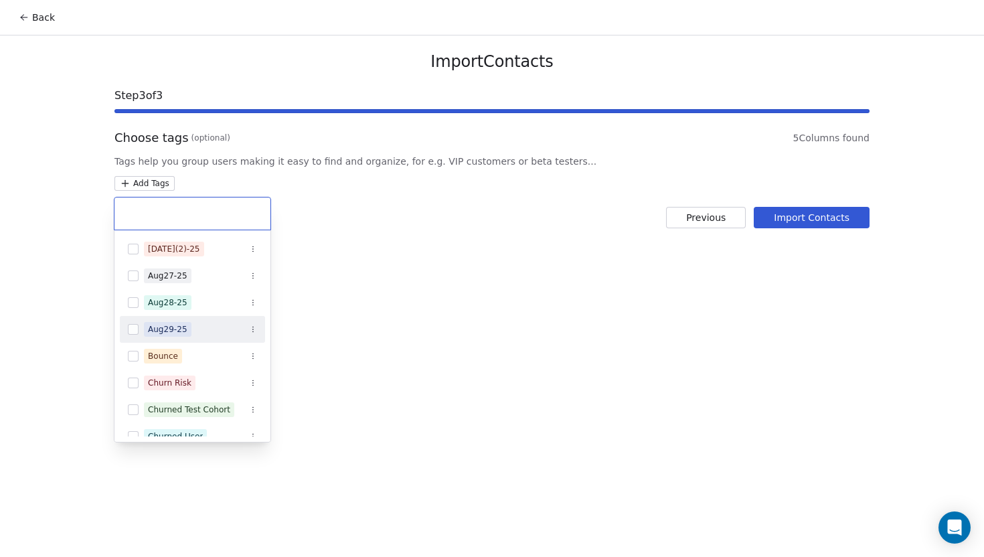
click at [136, 330] on button "Suggestions" at bounding box center [133, 329] width 11 height 11
click at [491, 260] on html "Back Import Contacts Step 3 of 3 Choose tags (optional) 5 Columns found Tags he…" at bounding box center [492, 278] width 984 height 557
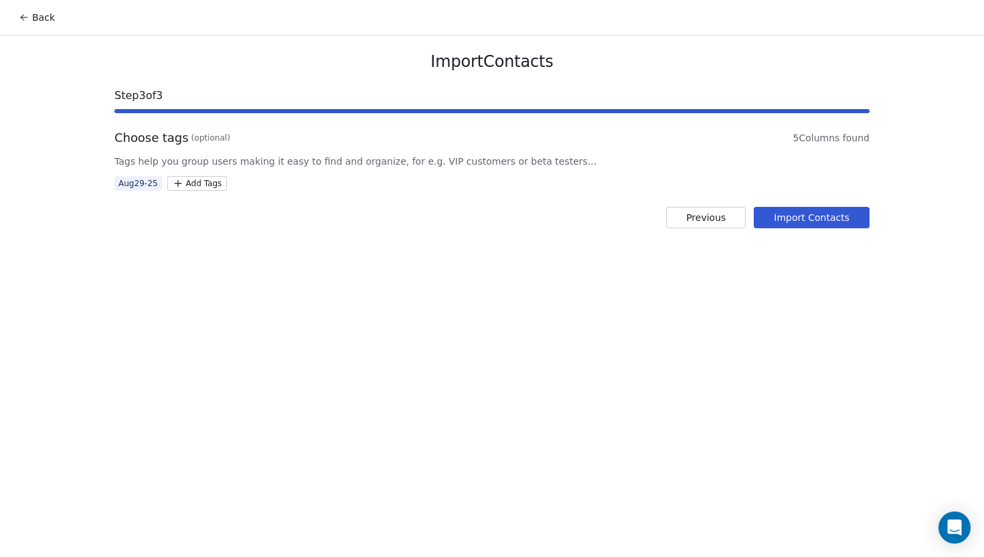
click at [802, 215] on button "Import Contacts" at bounding box center [812, 217] width 116 height 21
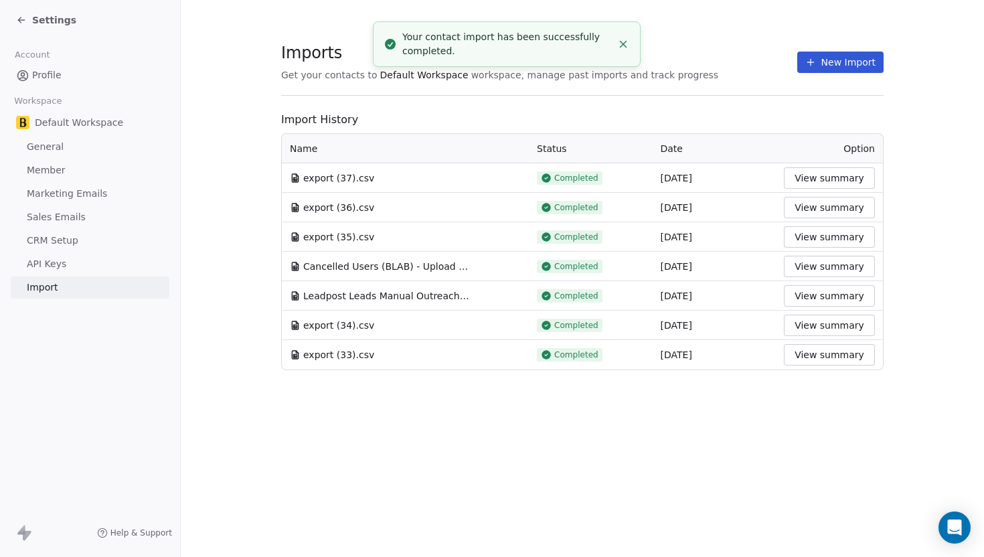
click at [23, 20] on icon at bounding box center [21, 20] width 6 height 0
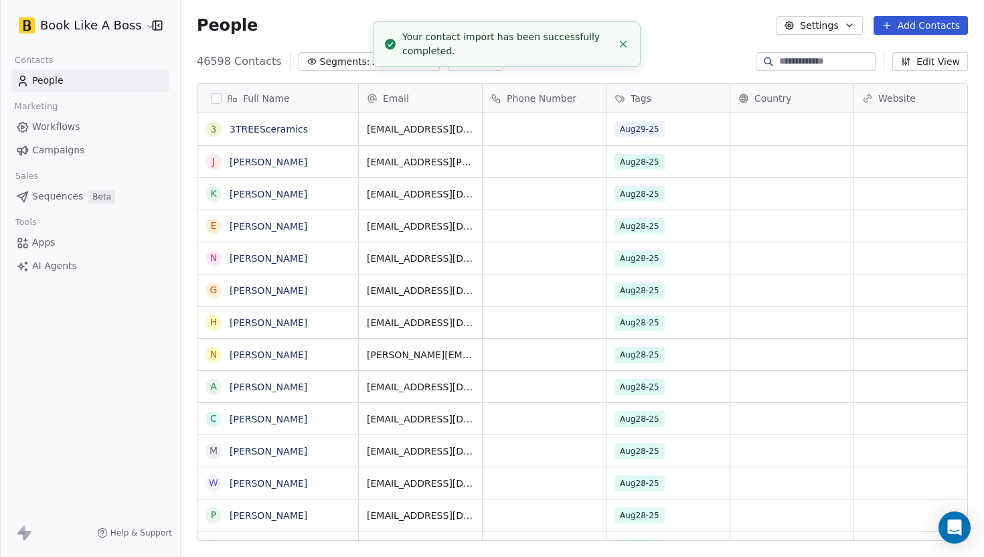
scroll to position [490, 803]
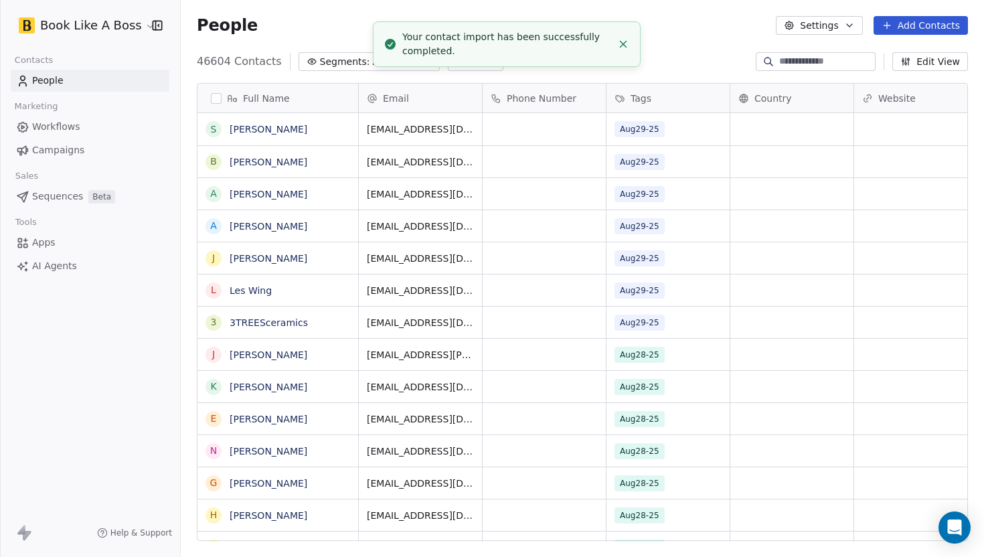
click at [80, 200] on span "Sequences" at bounding box center [57, 196] width 51 height 14
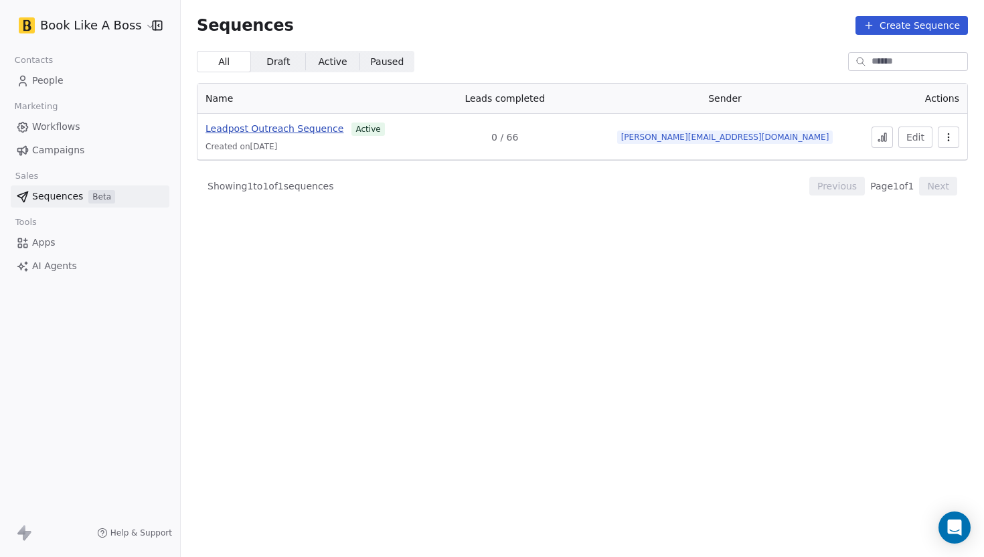
click at [307, 131] on span "Leadpost Outreach Sequence" at bounding box center [275, 128] width 138 height 11
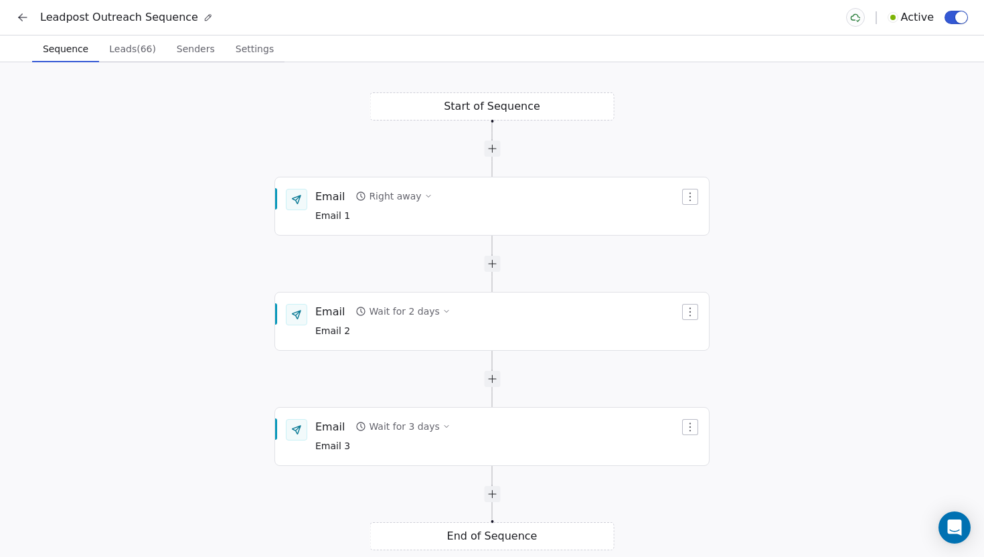
click at [132, 59] on button "Leads (66) Leads (66)" at bounding box center [132, 48] width 67 height 27
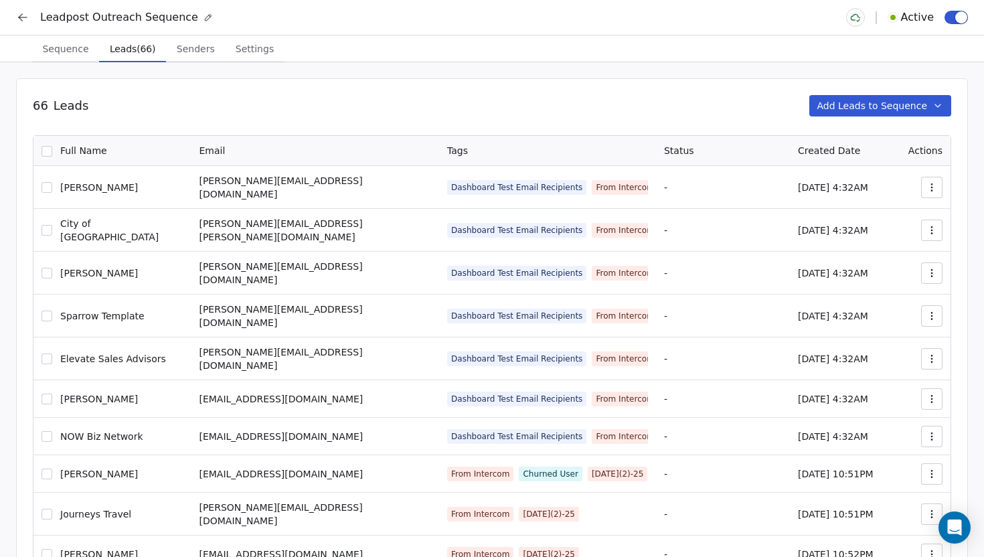
click at [817, 106] on button "Add Leads to Sequence" at bounding box center [881, 105] width 143 height 21
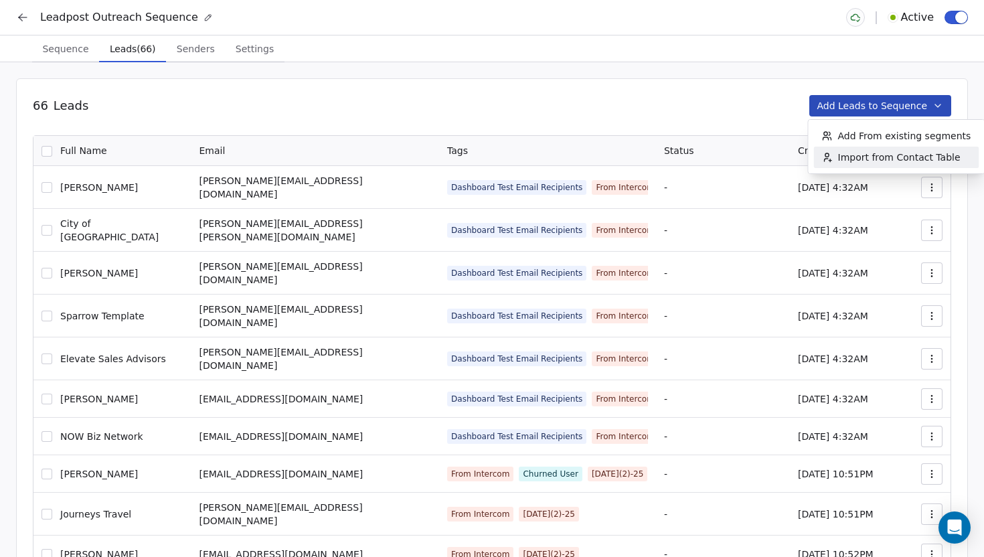
click at [847, 149] on div "Import from Contact Table" at bounding box center [891, 157] width 155 height 21
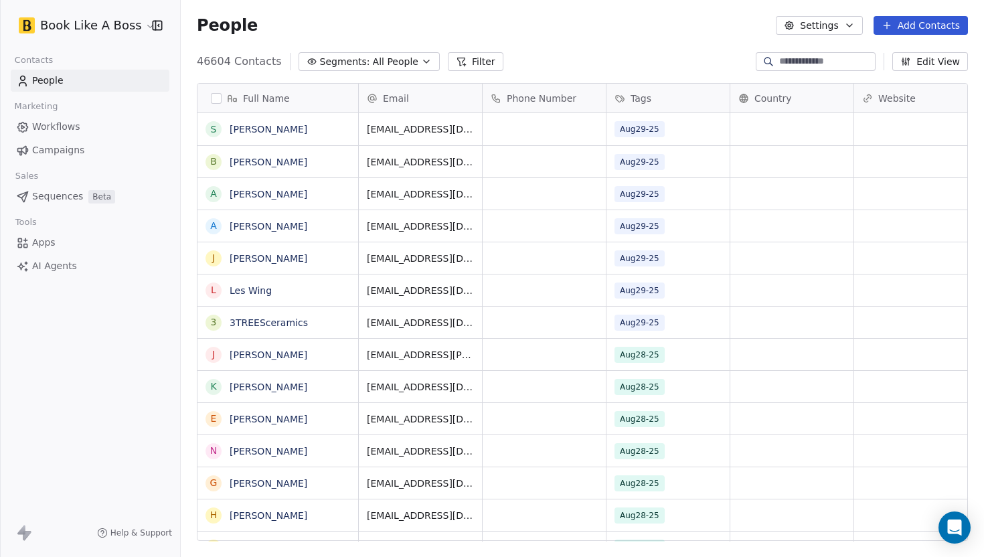
scroll to position [490, 803]
click at [456, 62] on icon at bounding box center [461, 61] width 11 height 11
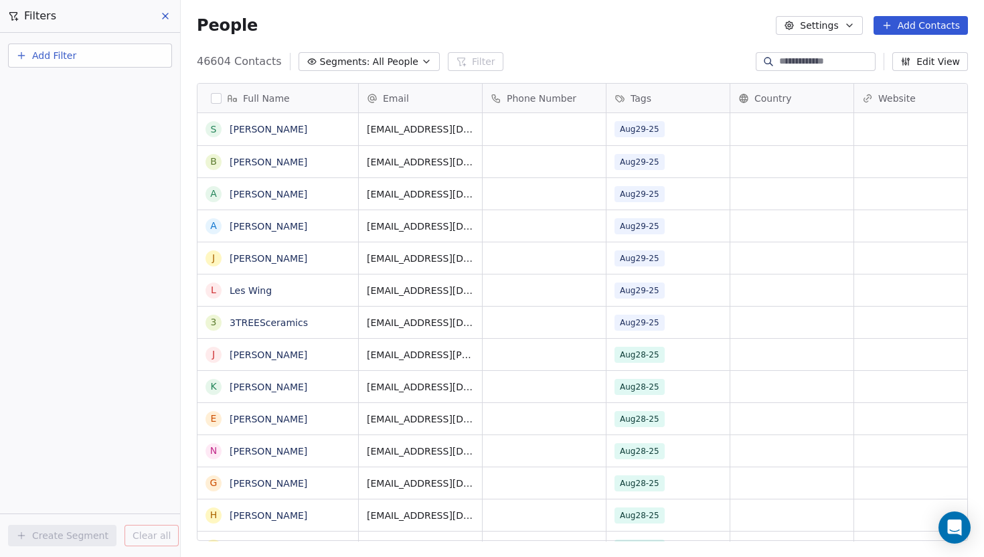
click at [85, 58] on button "Add Filter" at bounding box center [90, 56] width 164 height 24
click at [82, 85] on span "Contact properties" at bounding box center [65, 87] width 87 height 14
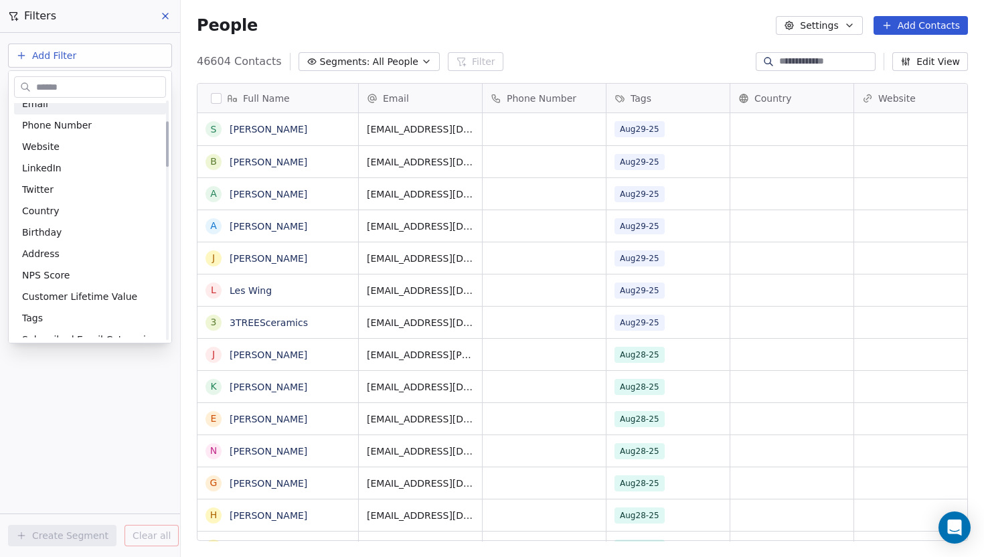
scroll to position [114, 0]
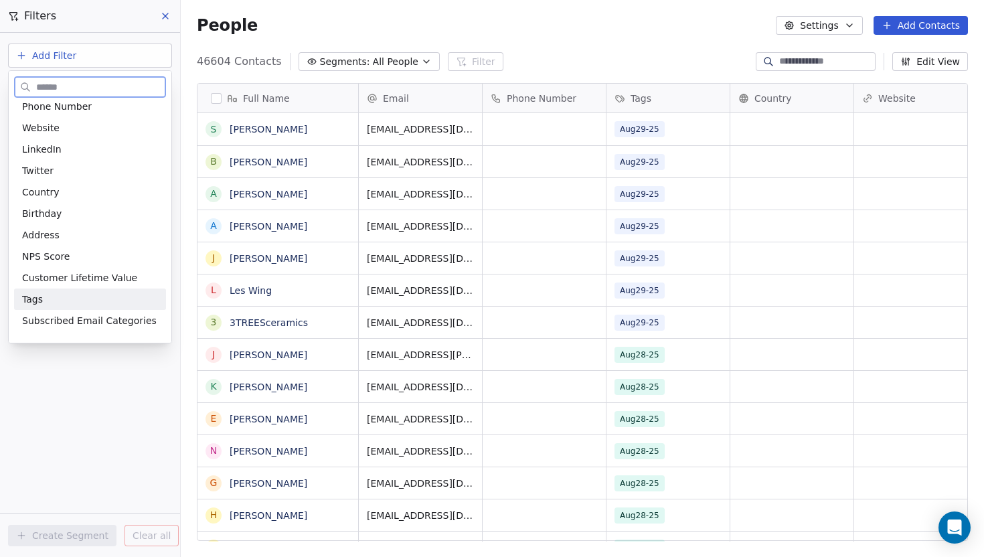
click at [36, 305] on span "Tags" at bounding box center [32, 299] width 21 height 13
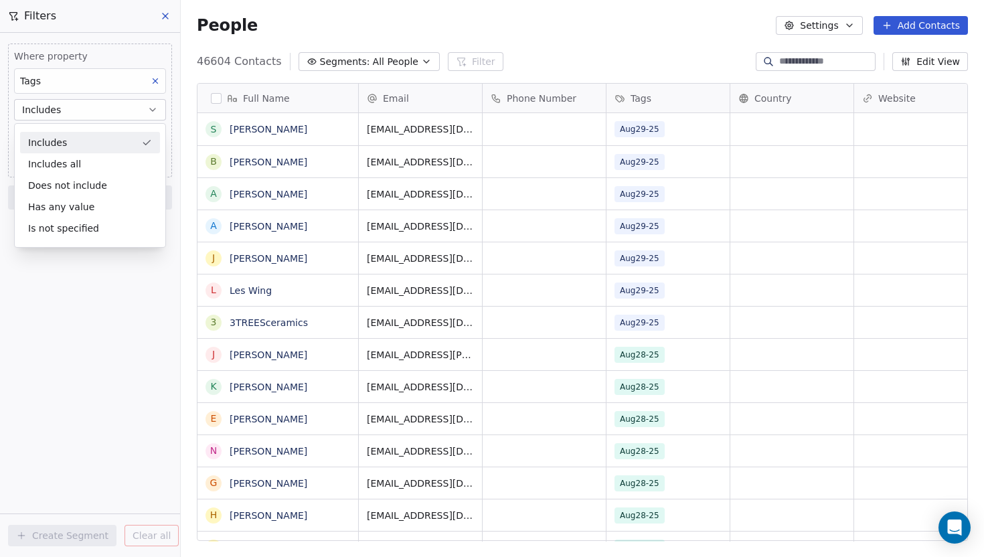
click at [72, 149] on div "Includes" at bounding box center [90, 142] width 140 height 21
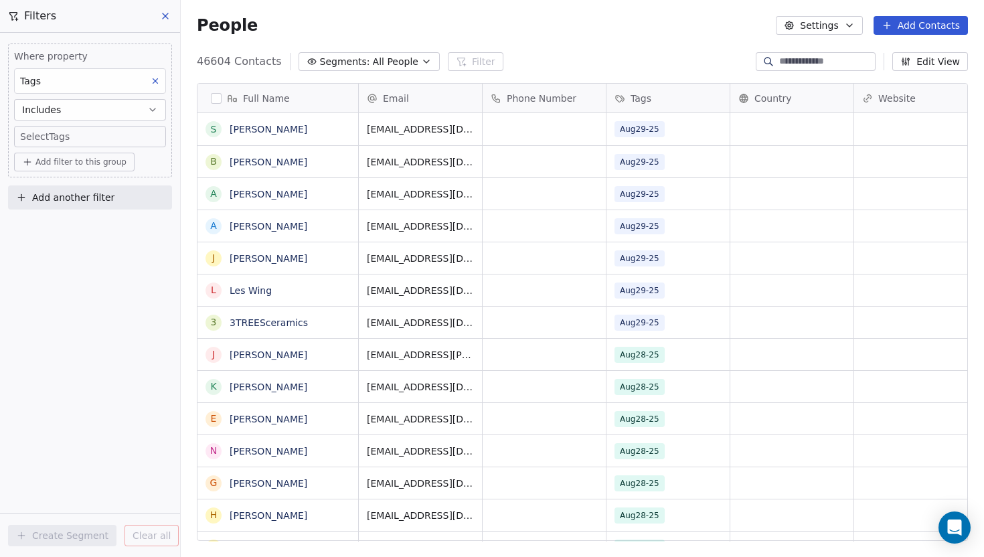
click at [68, 137] on body "Book Like A Boss Contacts People Marketing Workflows Campaigns Sales Sequences …" at bounding box center [492, 278] width 984 height 557
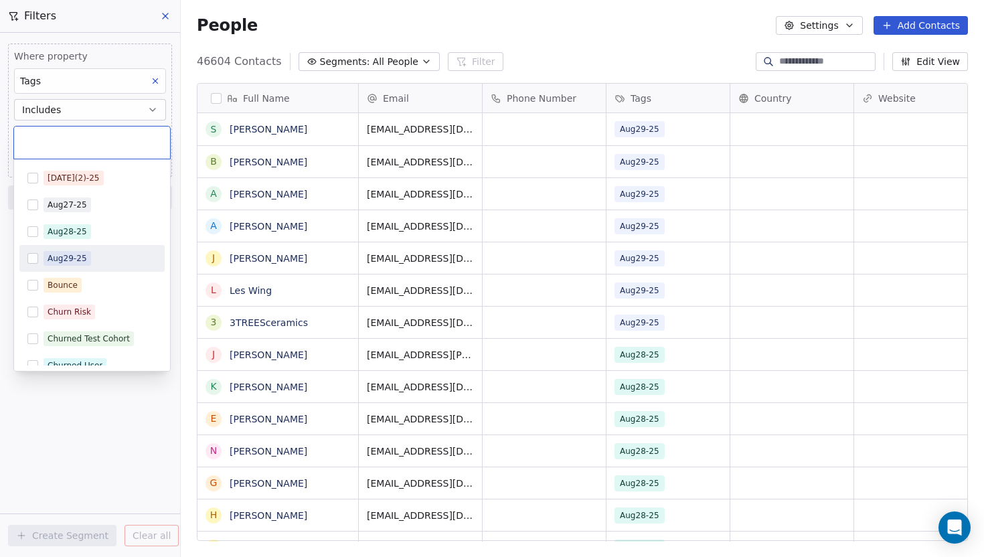
click at [40, 258] on div "Aug29-25" at bounding box center [91, 258] width 145 height 21
click at [176, 113] on html "Book Like A Boss Contacts People Marketing Workflows Campaigns Sales Sequences …" at bounding box center [492, 278] width 984 height 557
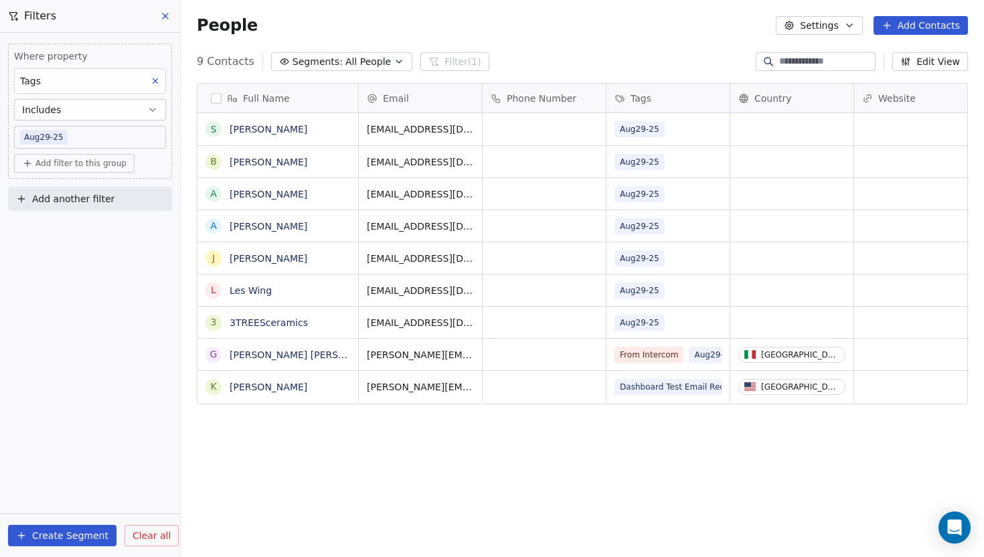
scroll to position [490, 803]
click at [216, 96] on button "button" at bounding box center [216, 98] width 11 height 11
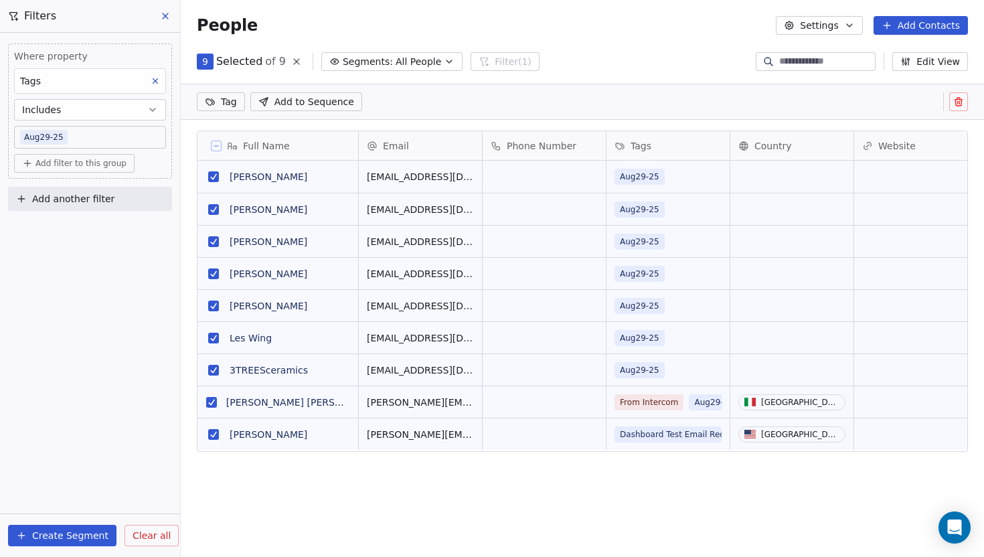
click at [320, 102] on span "Add to Sequence" at bounding box center [315, 101] width 80 height 13
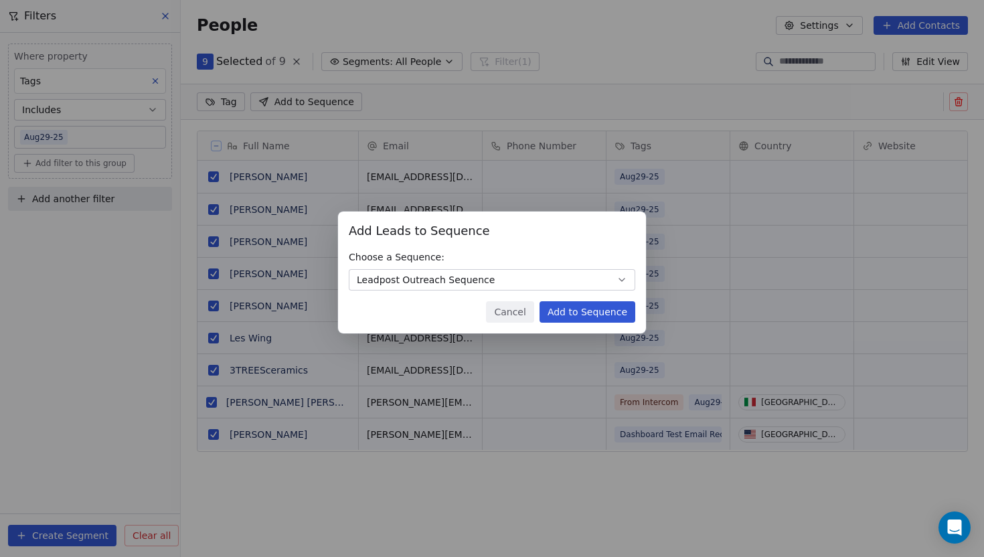
click at [605, 320] on button "Add to Sequence" at bounding box center [588, 311] width 96 height 21
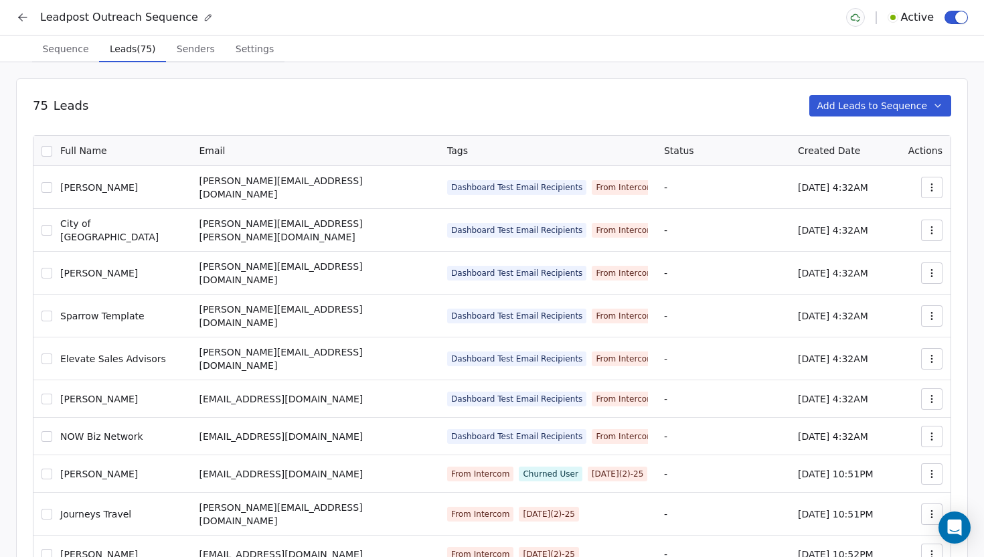
click at [16, 16] on icon at bounding box center [22, 17] width 13 height 13
